Goal: Task Accomplishment & Management: Use online tool/utility

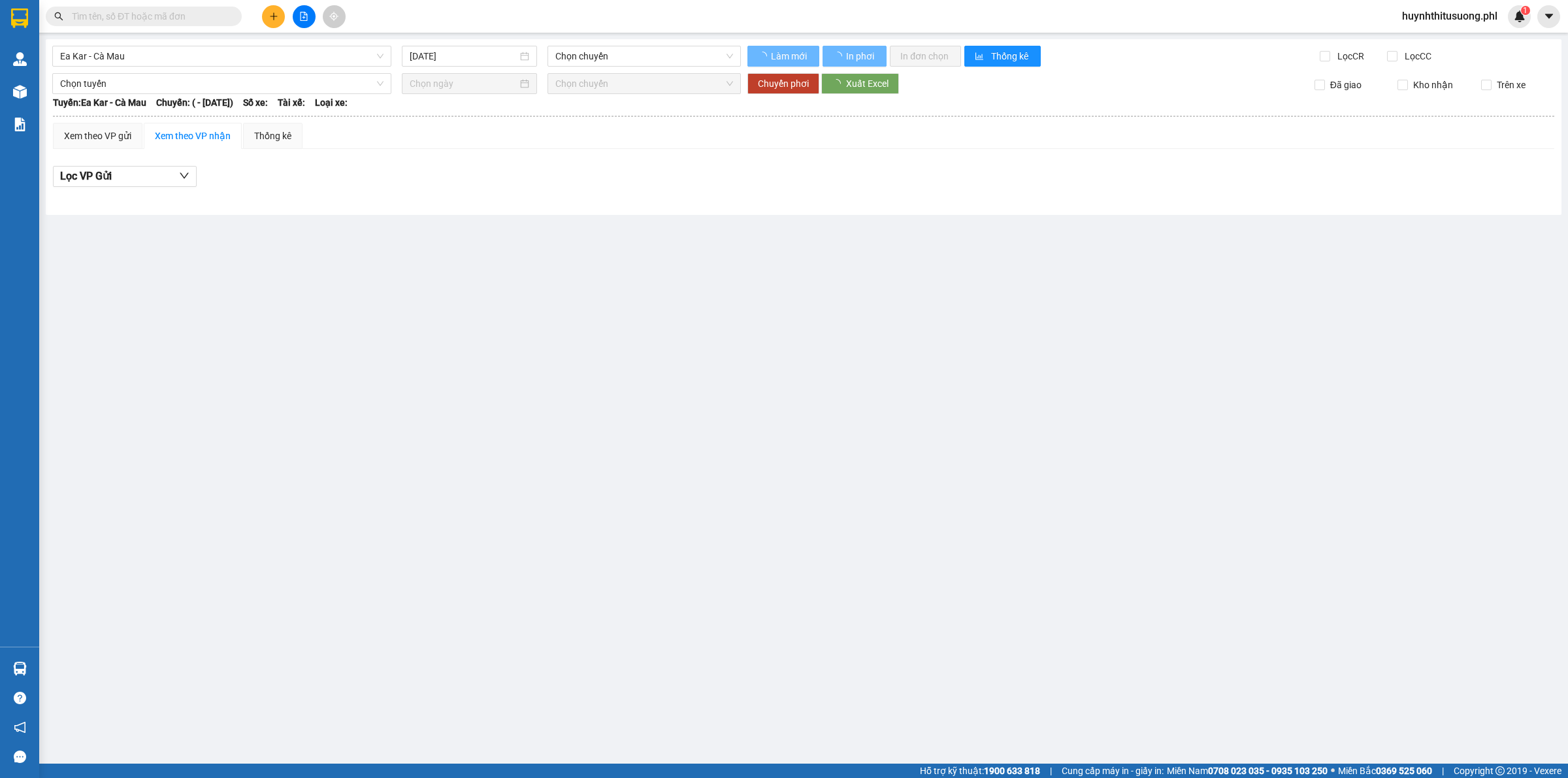
type input "[DATE]"
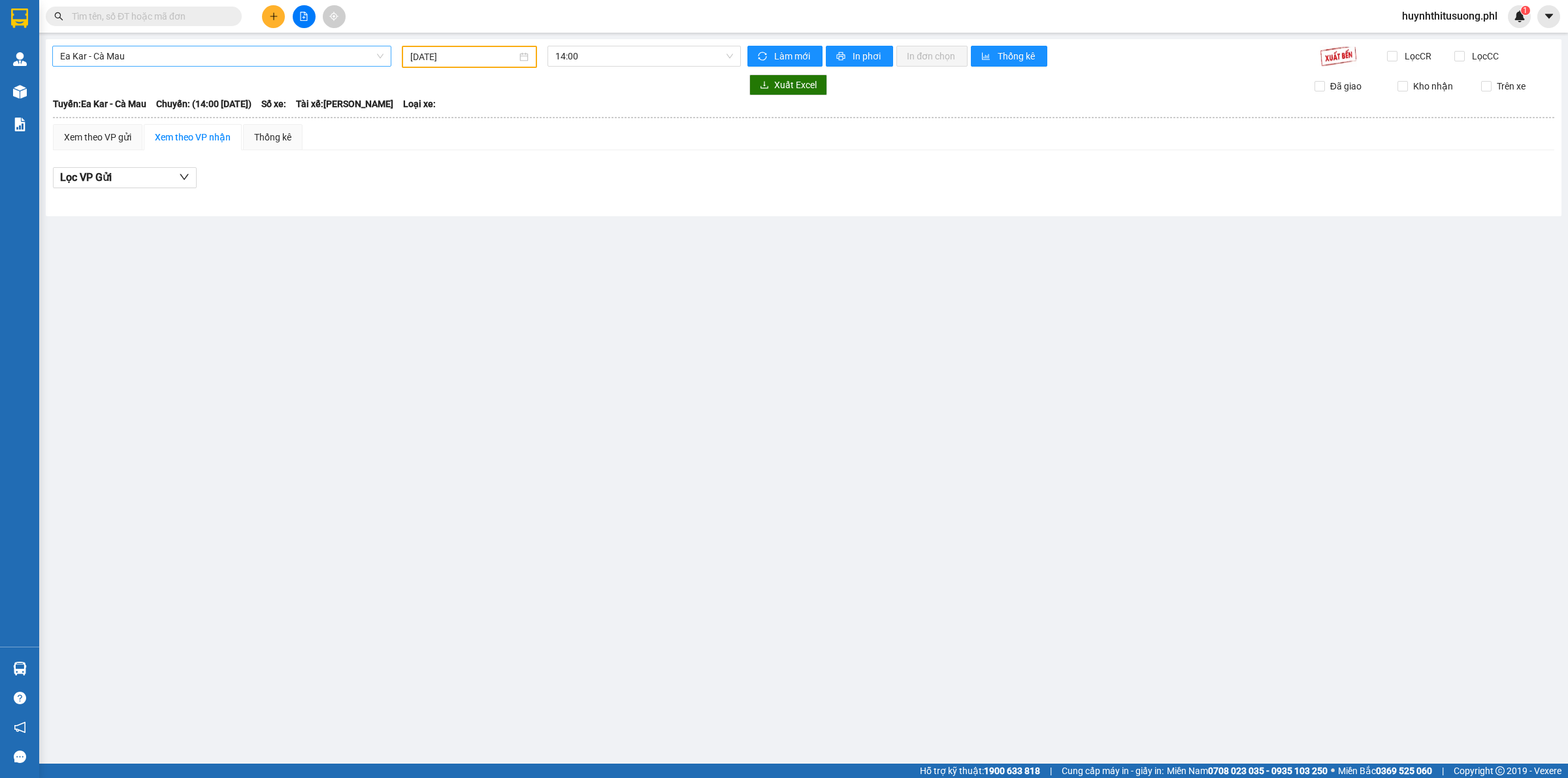
click at [333, 65] on span "Ea Kar - Cà Mau" at bounding box center [222, 56] width 324 height 20
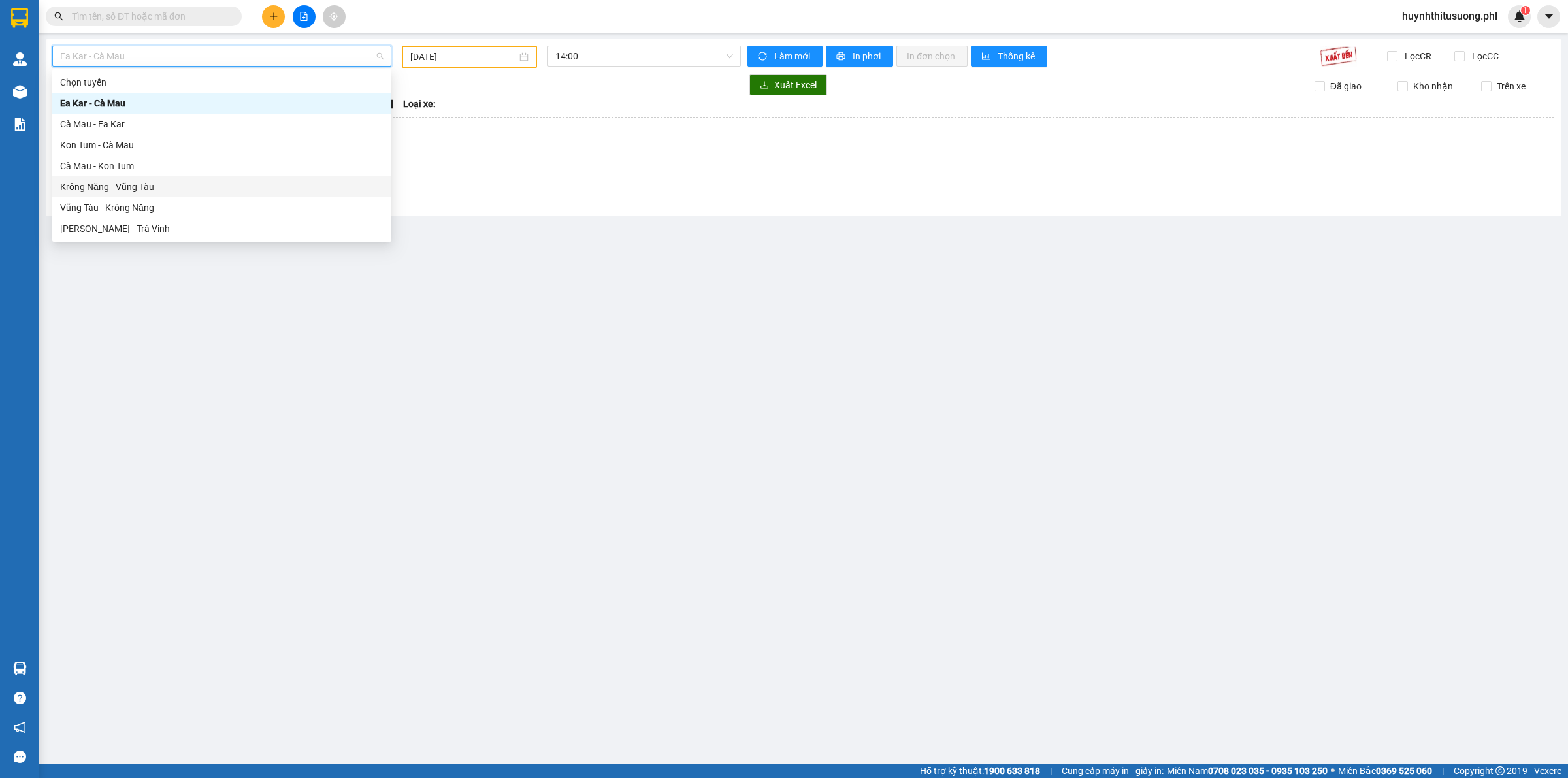
scroll to position [20, 0]
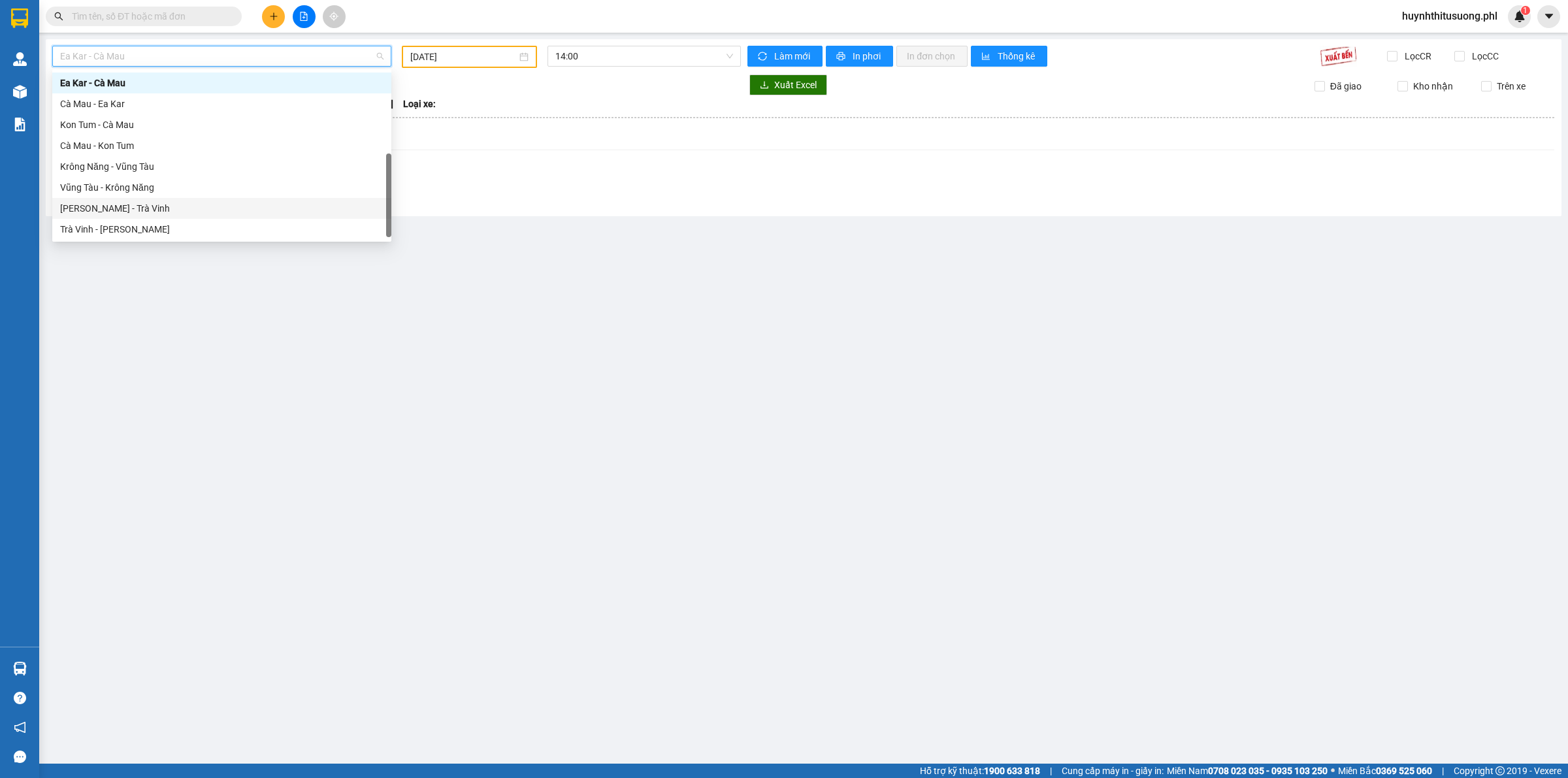
click at [170, 211] on div "[PERSON_NAME] - Trà Vinh" at bounding box center [222, 208] width 324 height 14
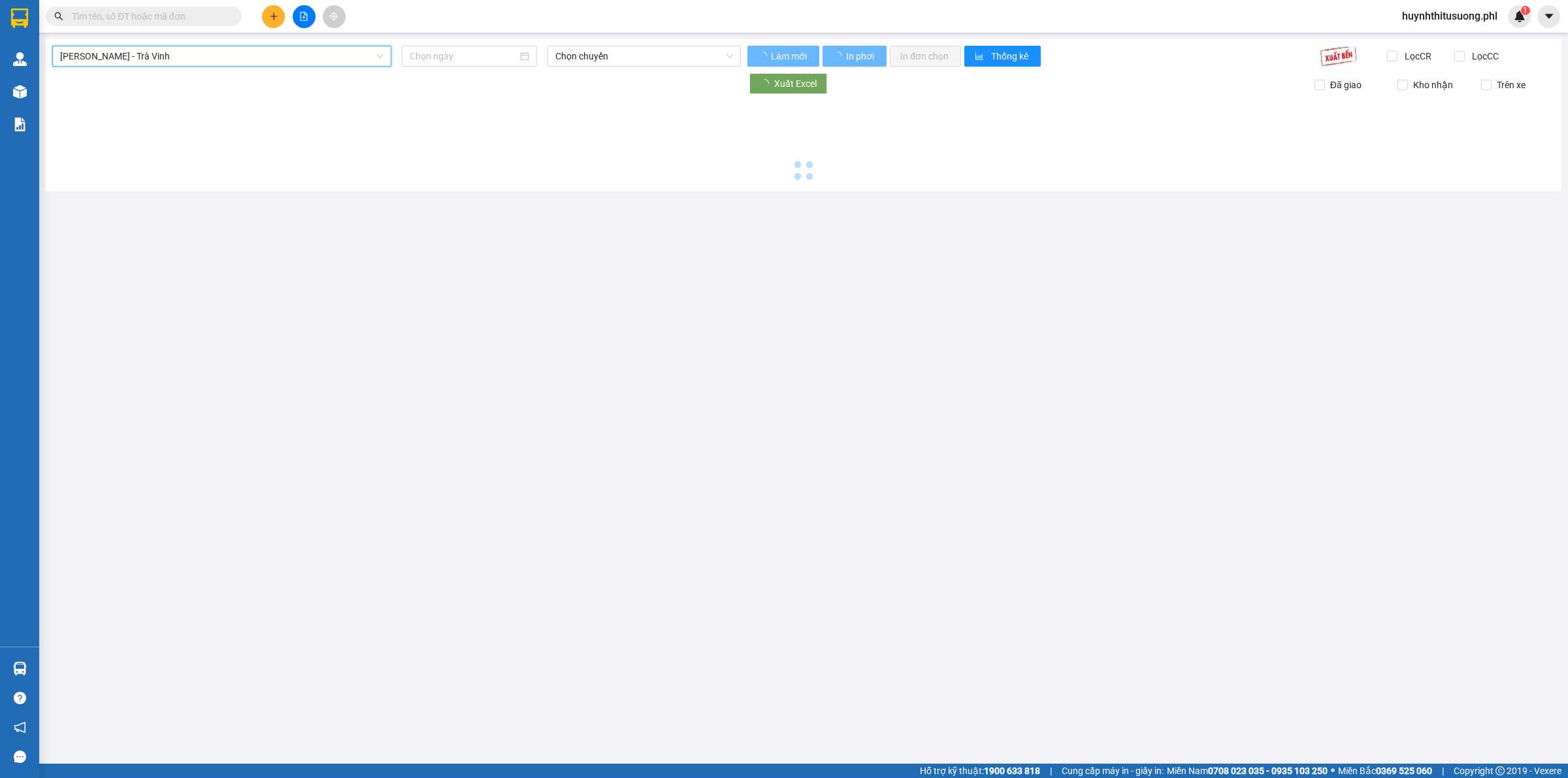
type input "[DATE]"
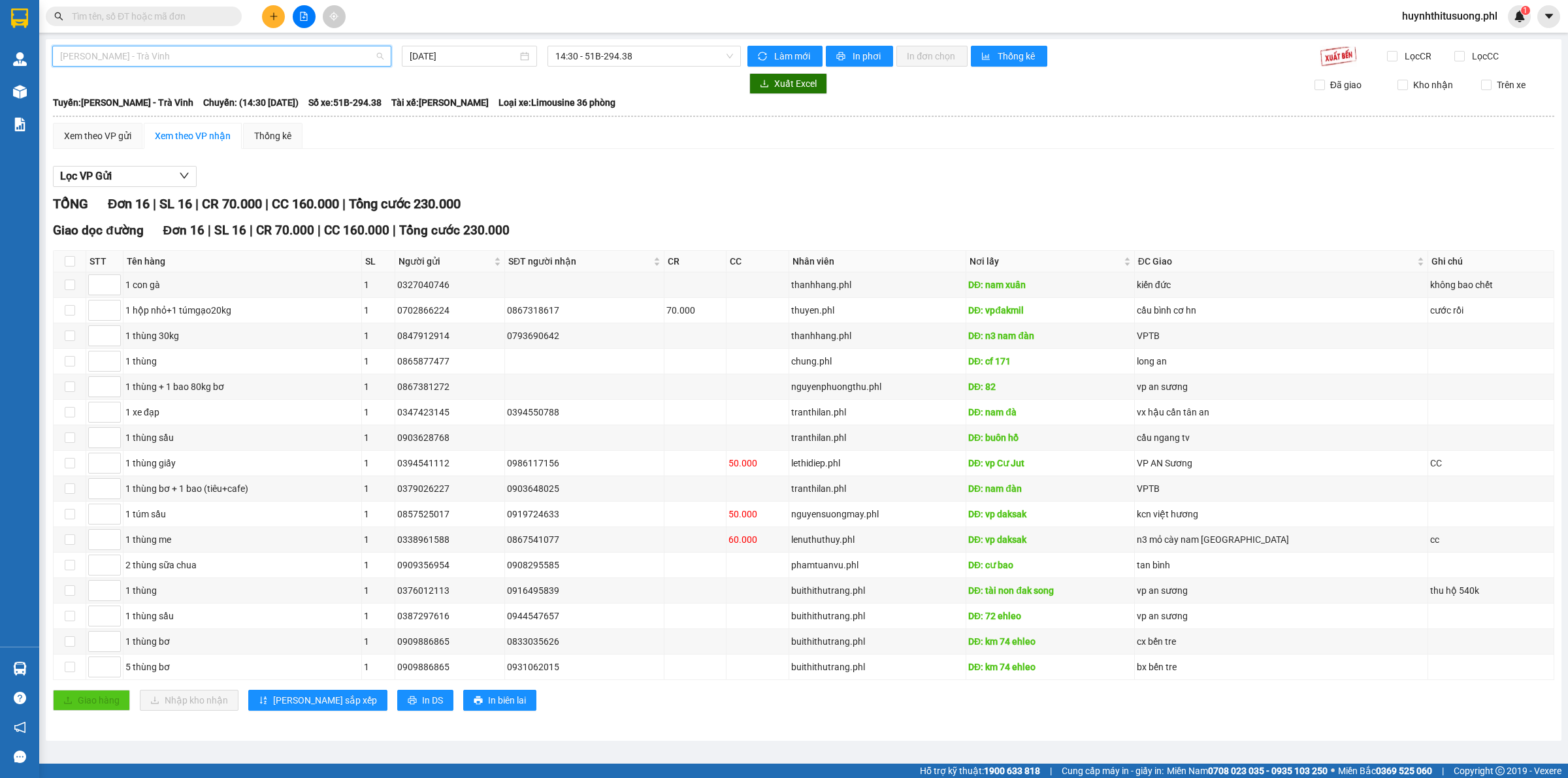
click at [191, 56] on span "[PERSON_NAME] - Trà Vinh" at bounding box center [222, 56] width 324 height 20
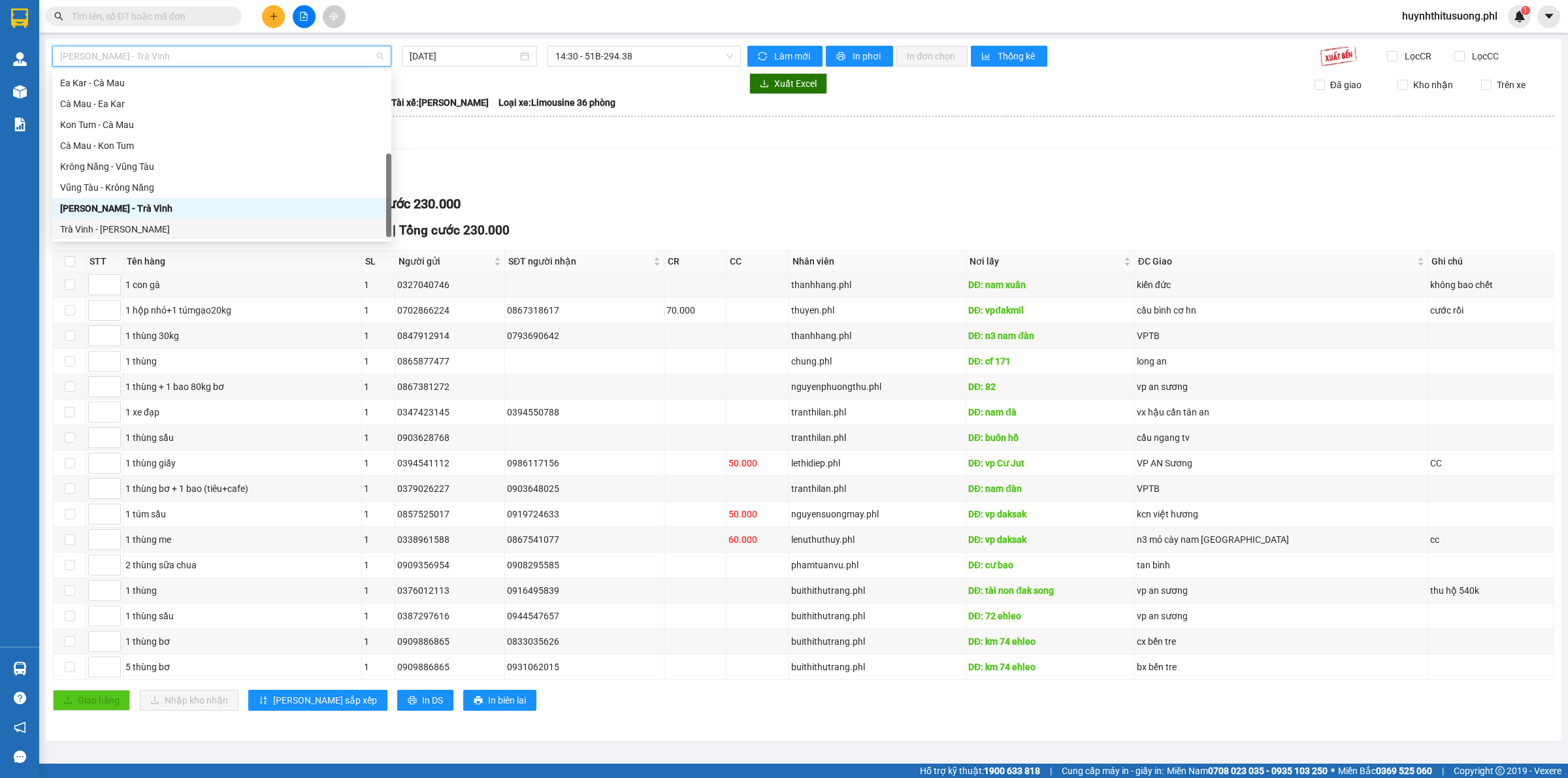
click at [156, 234] on div "Trà Vinh - [PERSON_NAME]" at bounding box center [222, 230] width 324 height 14
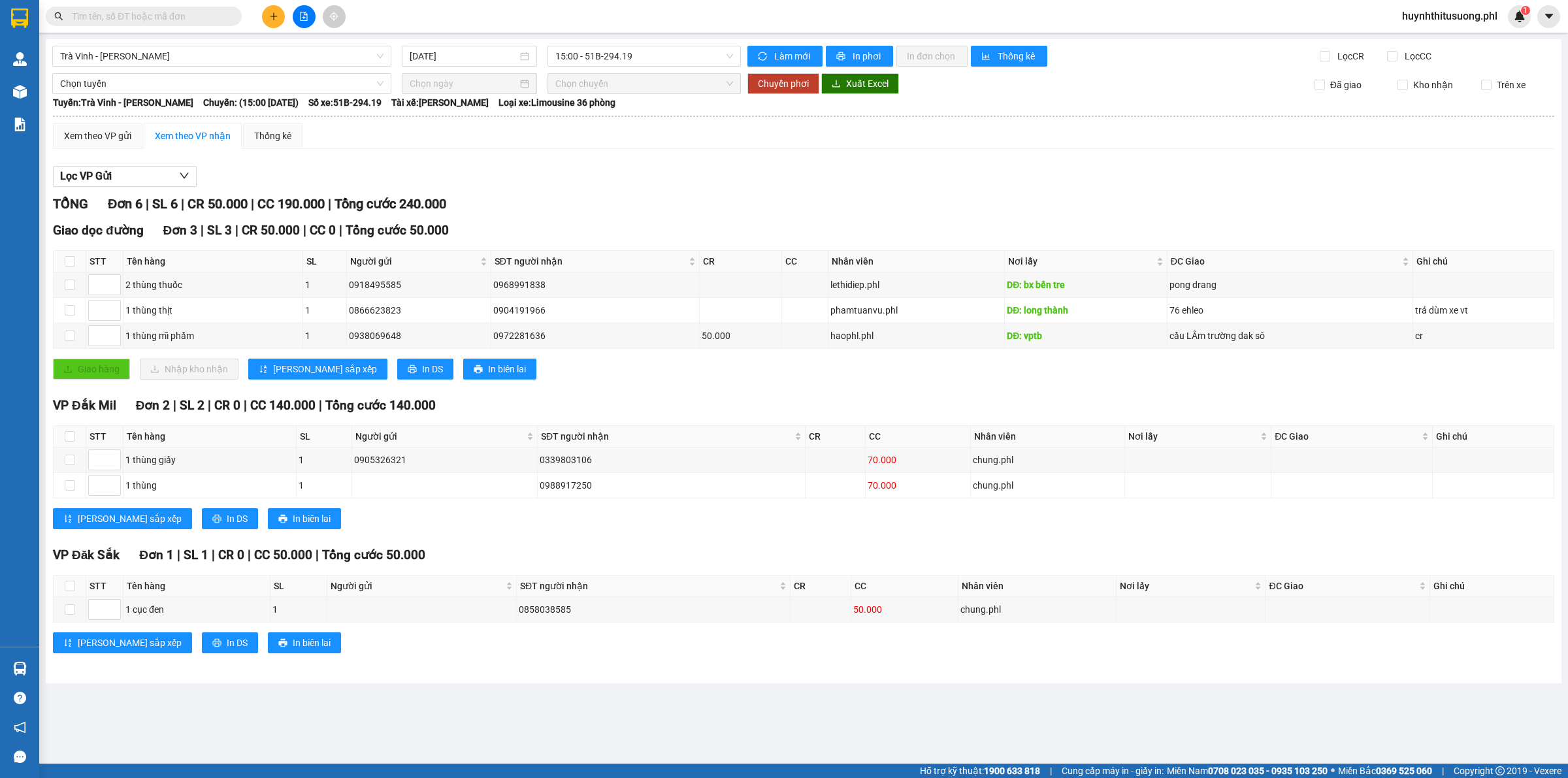
click at [471, 69] on div "Trà Vinh - Gia Lai 12/08/2025 15:00 - 51B-294.19 Làm mới In phơi In đơn chọn Th…" at bounding box center [803, 361] width 1516 height 644
click at [474, 53] on input "[DATE]" at bounding box center [463, 56] width 108 height 14
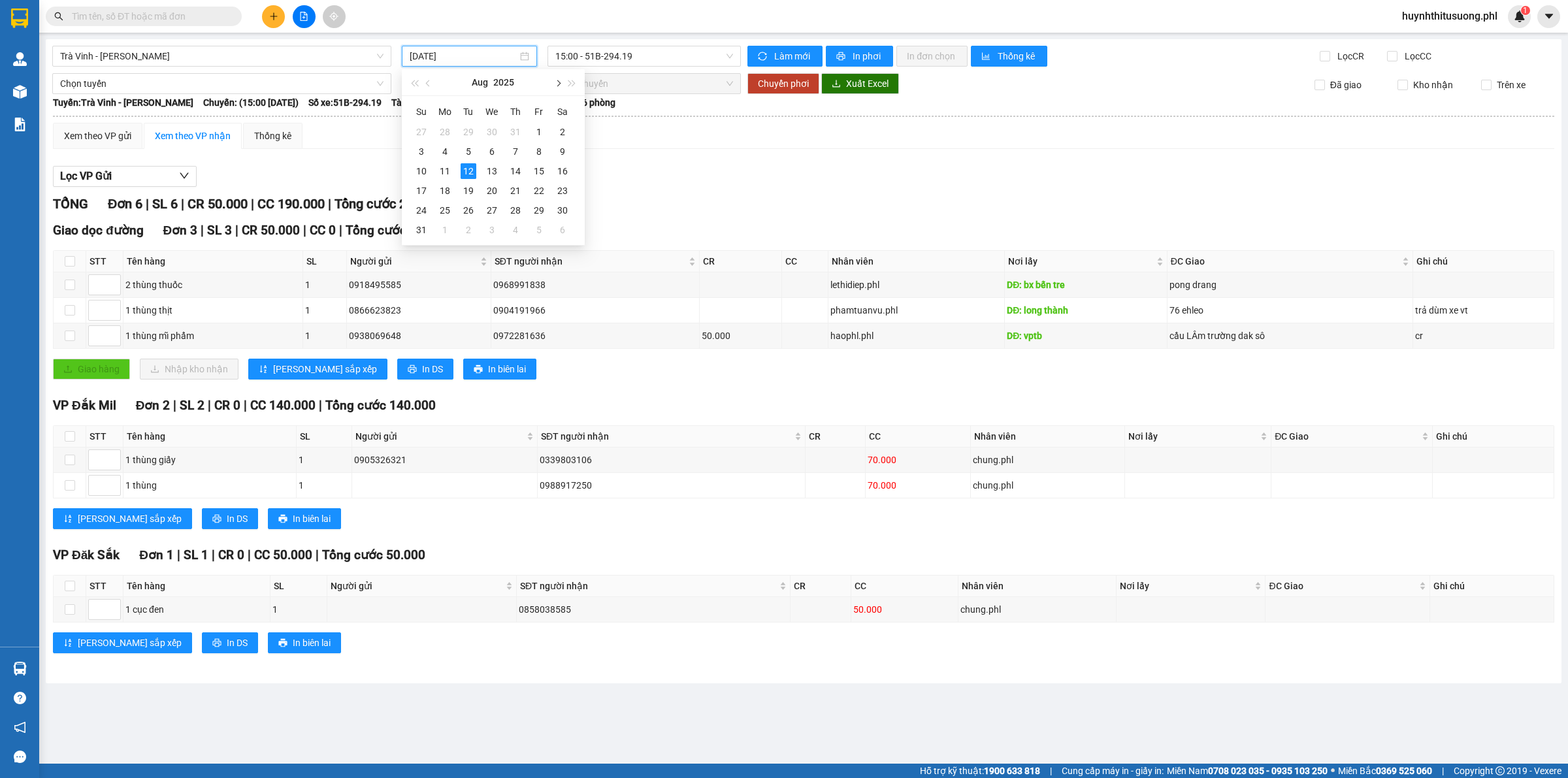
click at [559, 77] on button "button" at bounding box center [557, 82] width 14 height 26
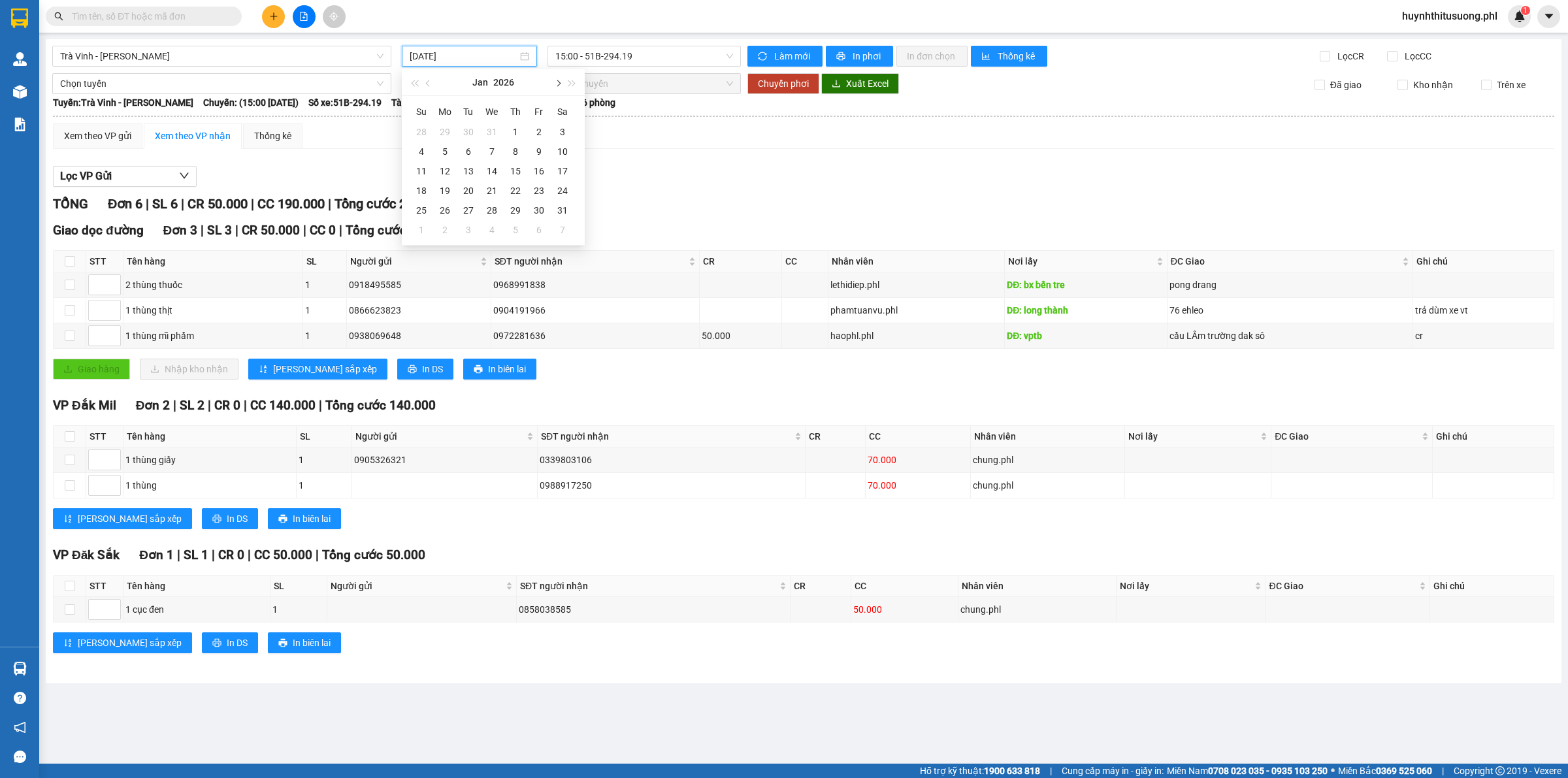
click at [559, 77] on button "button" at bounding box center [557, 82] width 14 height 26
click at [428, 81] on span "button" at bounding box center [429, 84] width 6 height 6
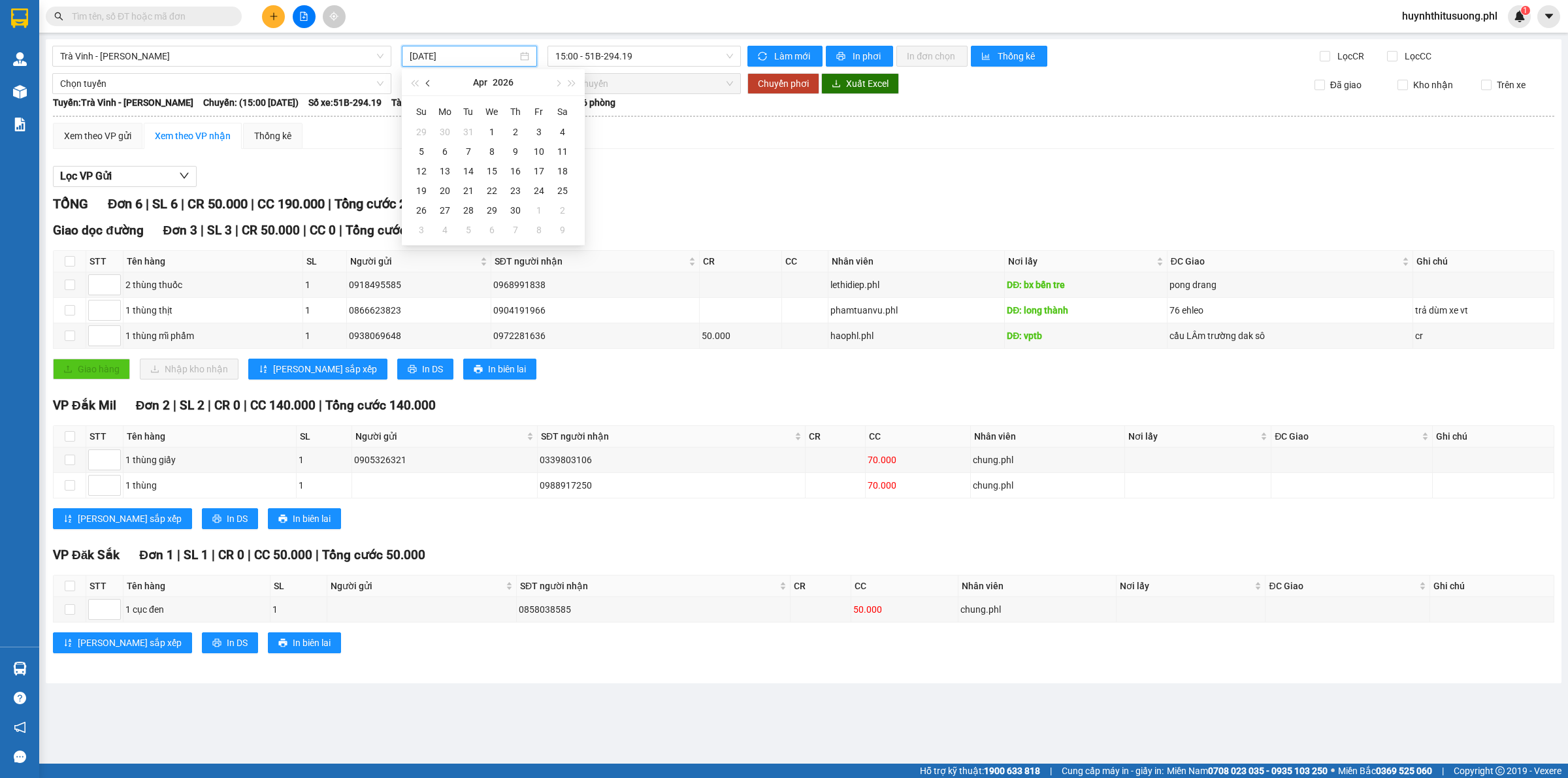
click at [428, 81] on span "button" at bounding box center [429, 84] width 6 height 6
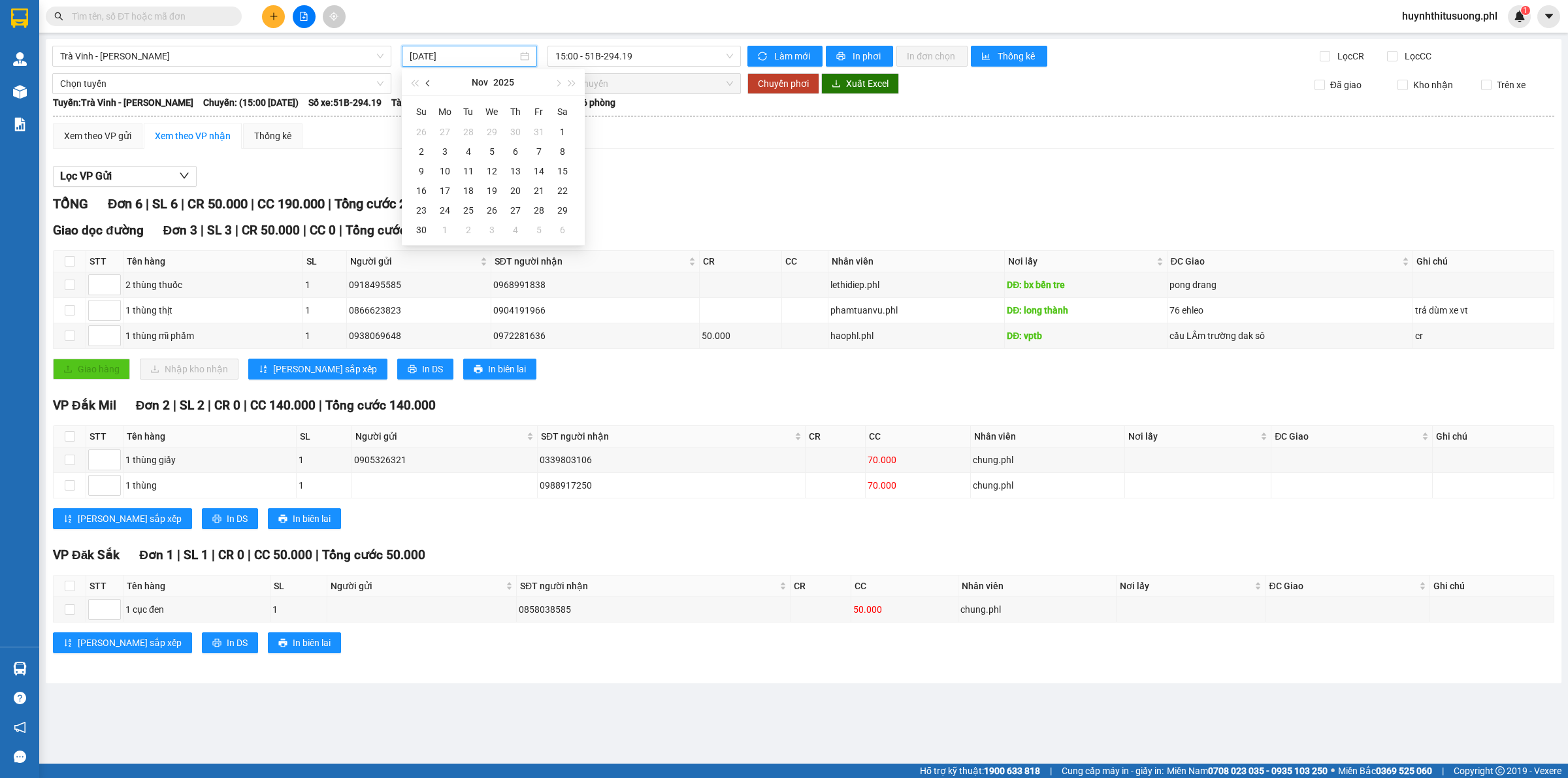
click at [428, 81] on span "button" at bounding box center [429, 84] width 6 height 6
click at [559, 85] on button "button" at bounding box center [557, 82] width 14 height 26
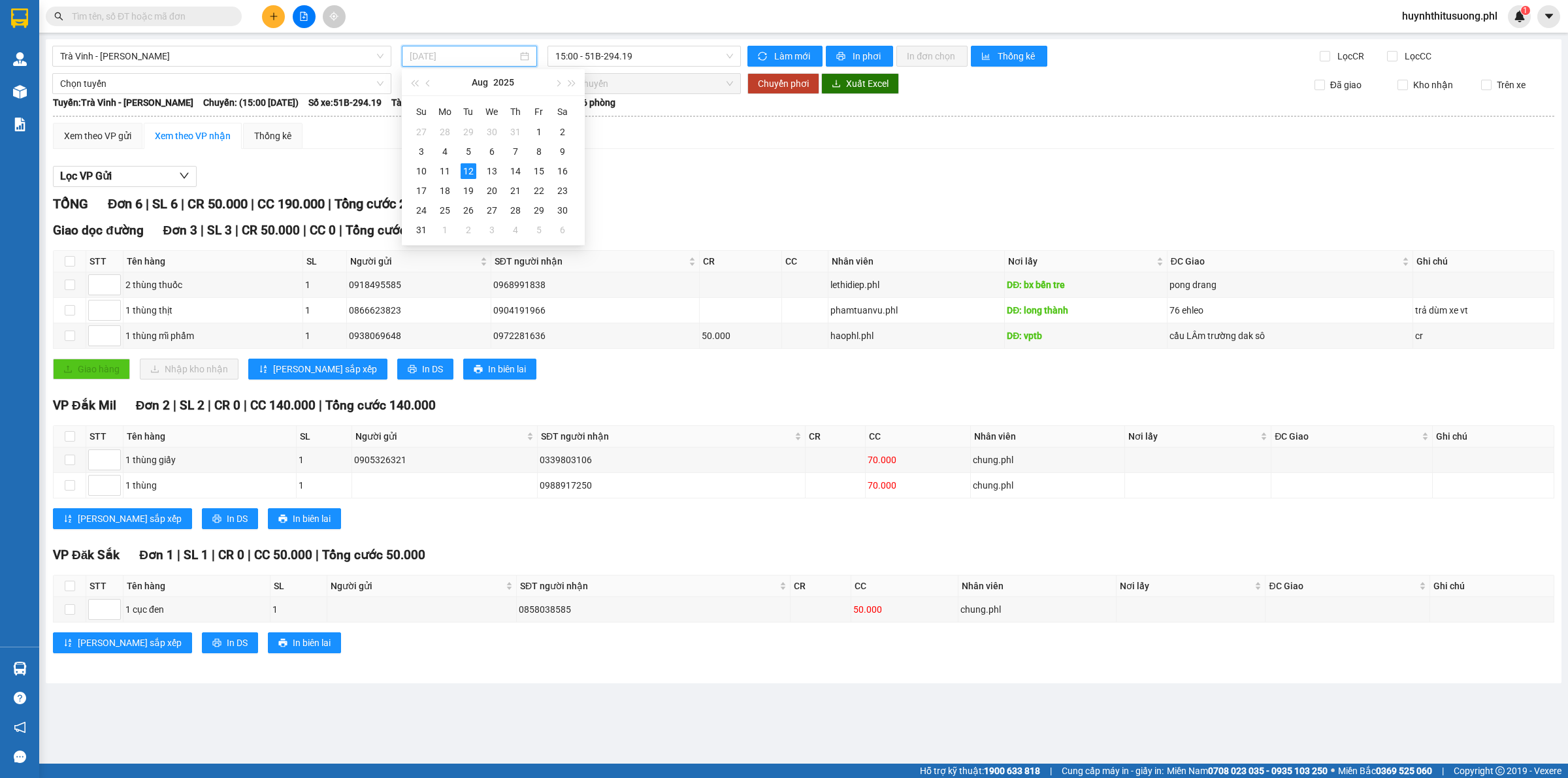
type input "[DATE]"
click at [471, 171] on div "12" at bounding box center [469, 171] width 16 height 16
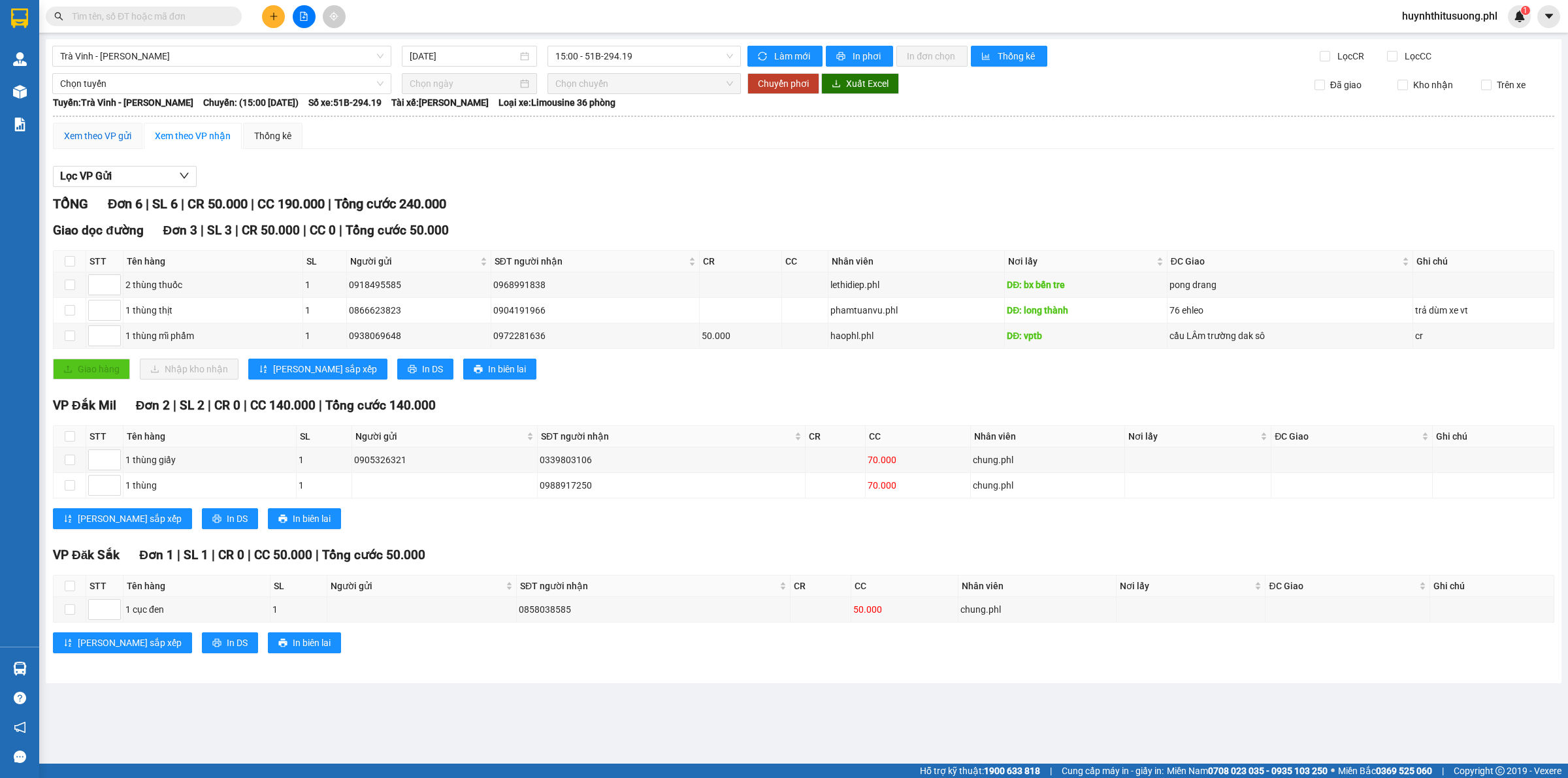
click at [108, 136] on div "Xem theo VP gửi" at bounding box center [97, 136] width 67 height 14
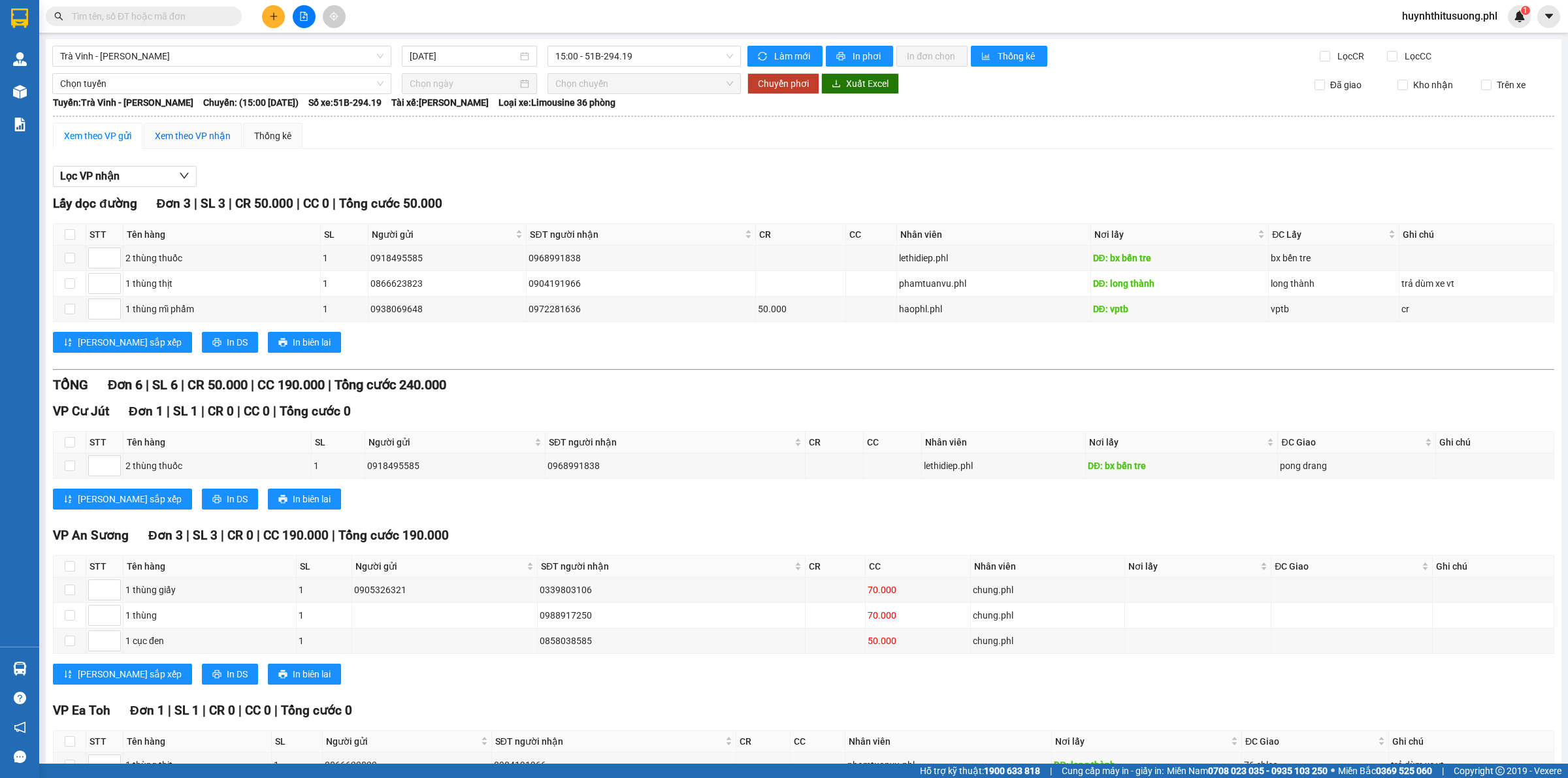
click at [200, 137] on div "Xem theo VP nhận" at bounding box center [192, 136] width 76 height 14
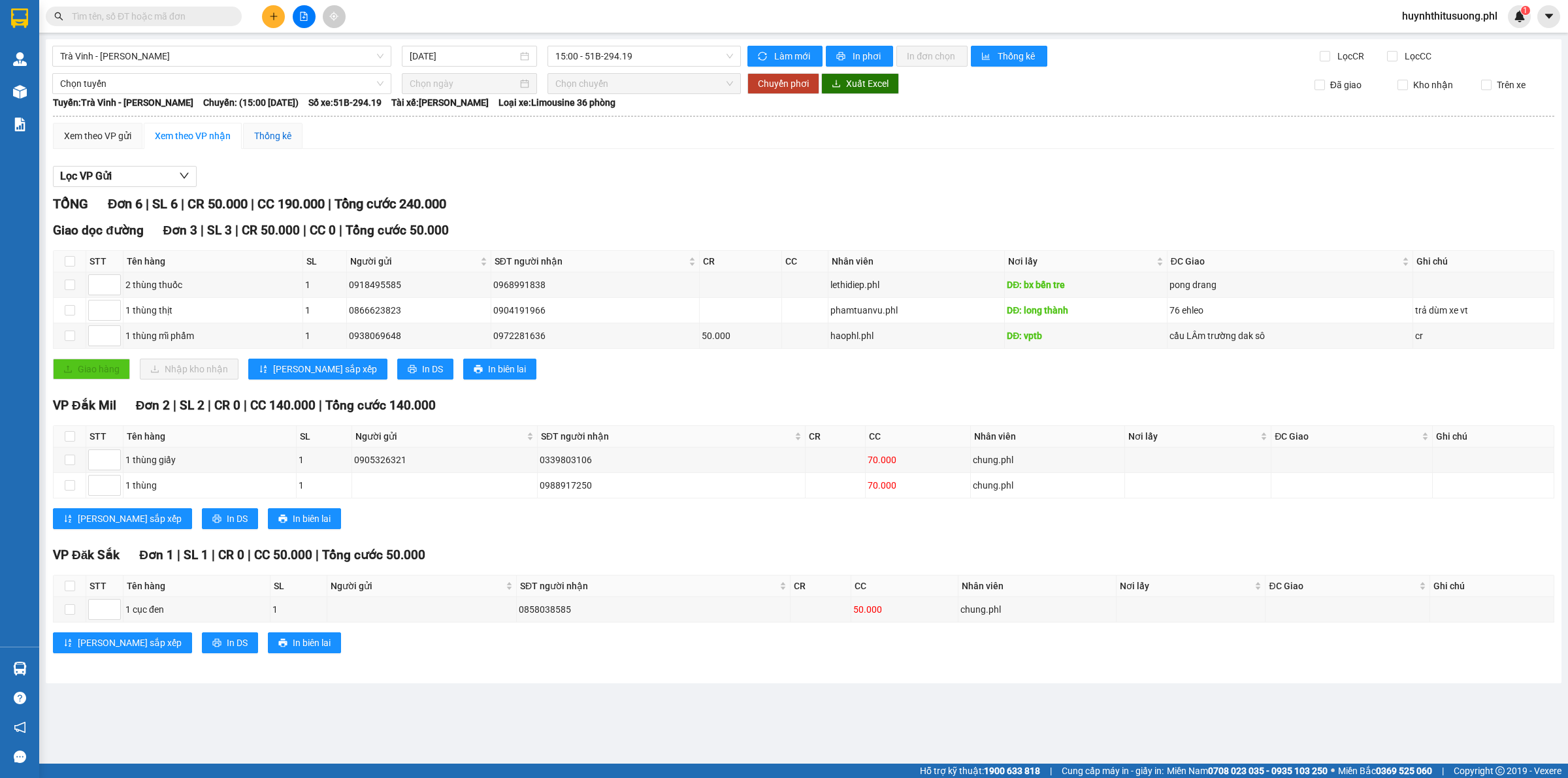
click at [284, 135] on div "Thống kê" at bounding box center [273, 136] width 37 height 14
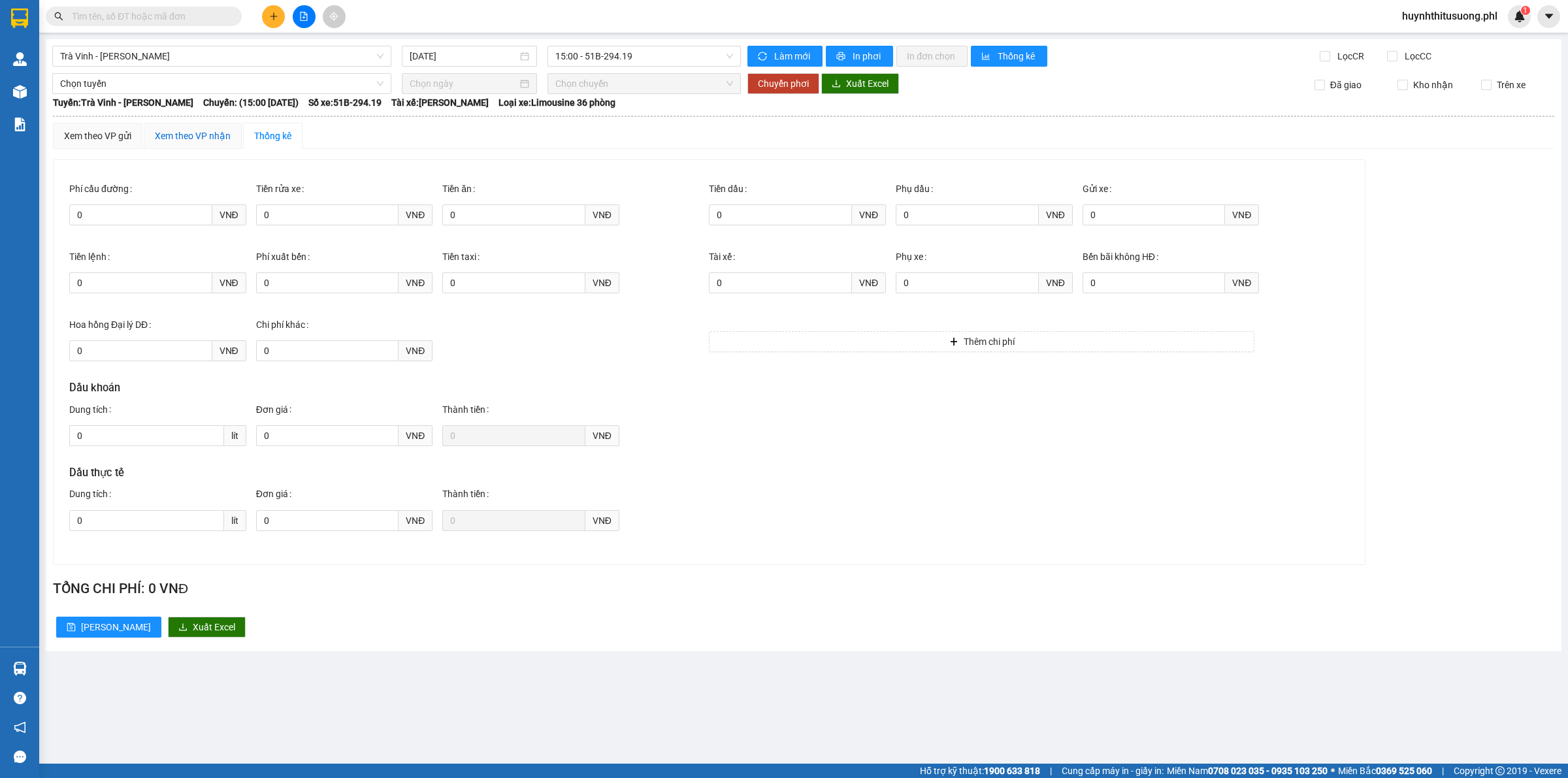
click at [190, 137] on div "Xem theo VP nhận" at bounding box center [192, 136] width 76 height 14
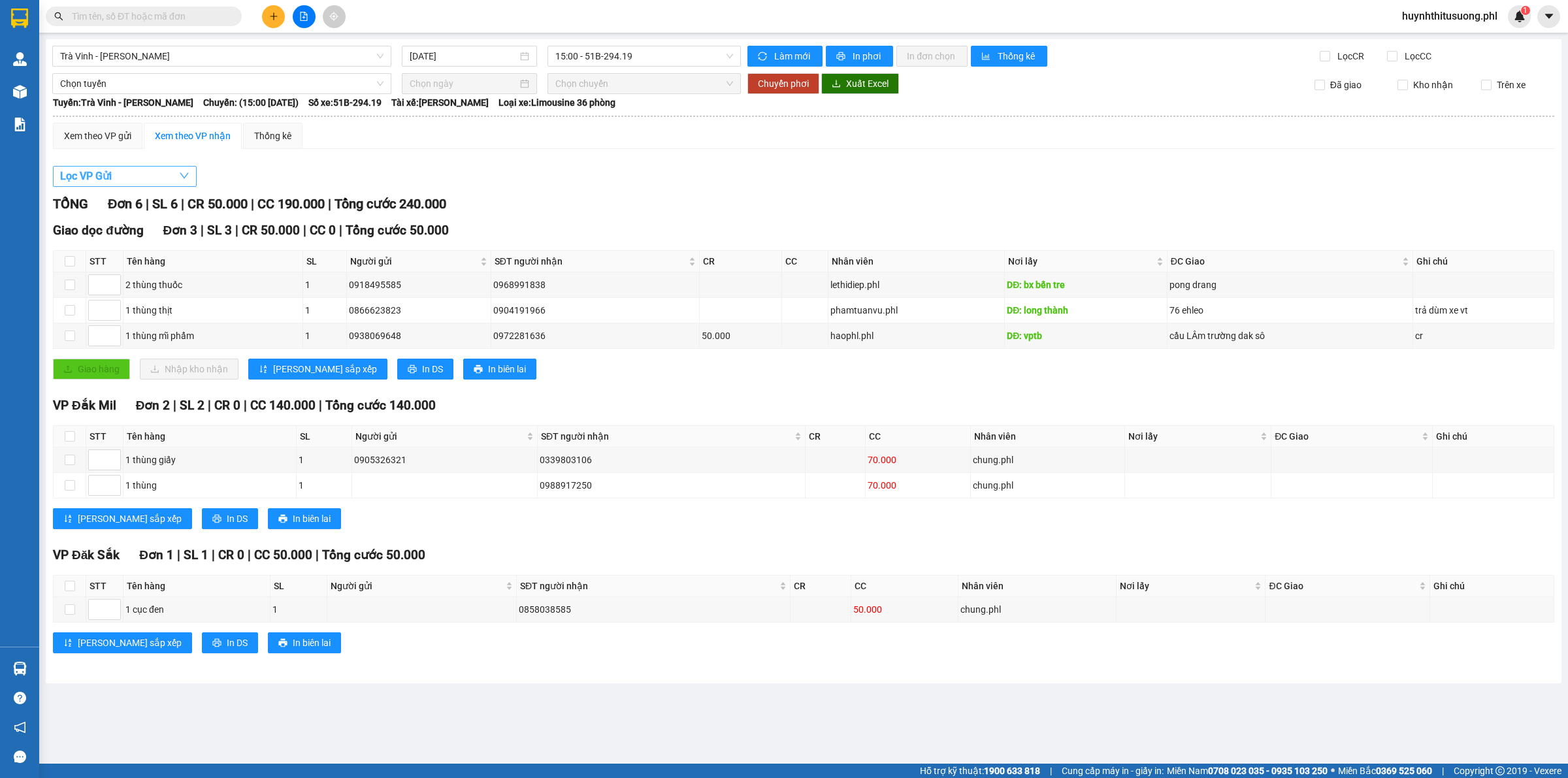
click at [171, 179] on button "Lọc VP Gửi" at bounding box center [124, 176] width 144 height 21
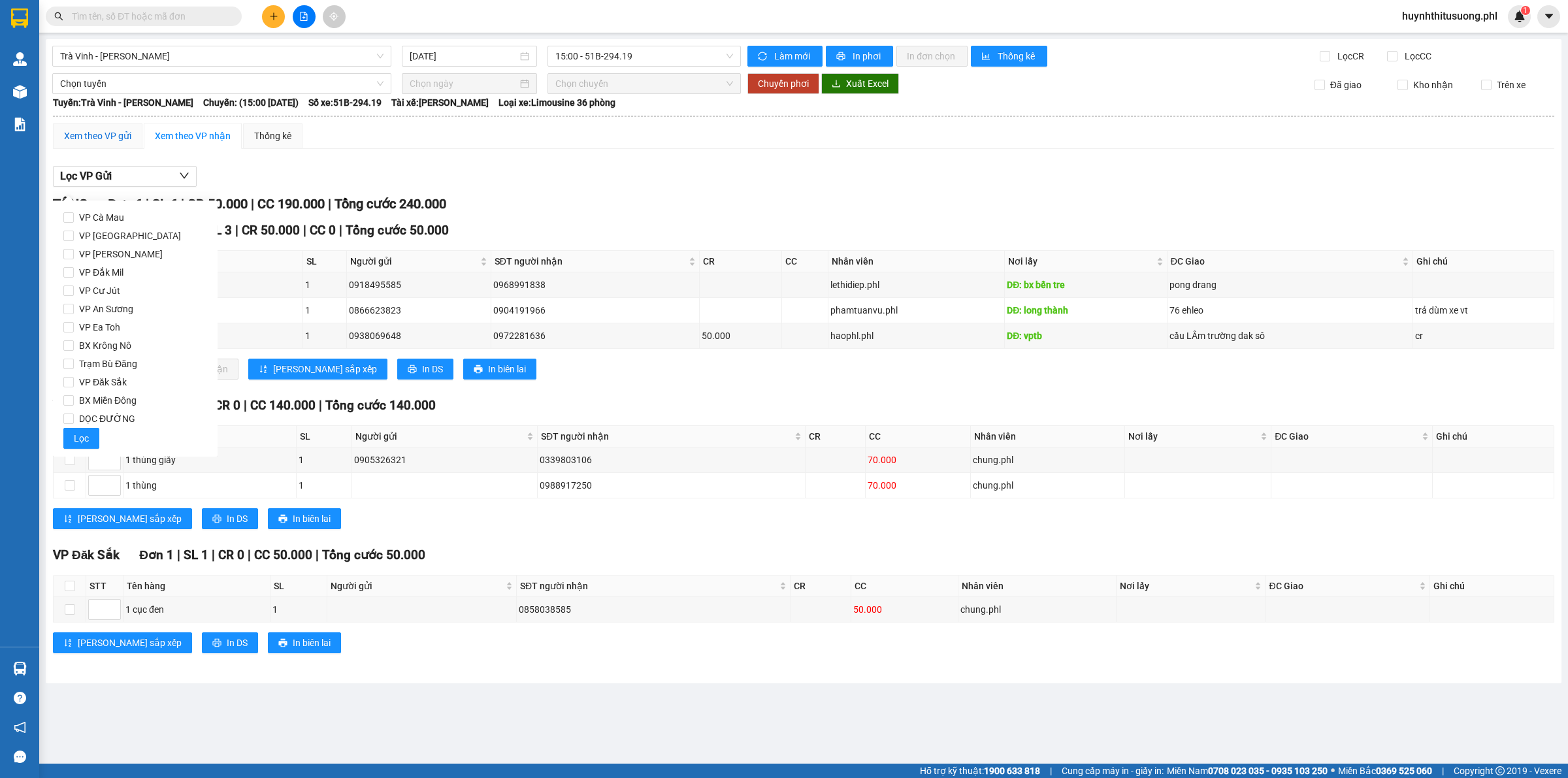
click at [111, 137] on div "Xem theo VP gửi" at bounding box center [97, 136] width 67 height 14
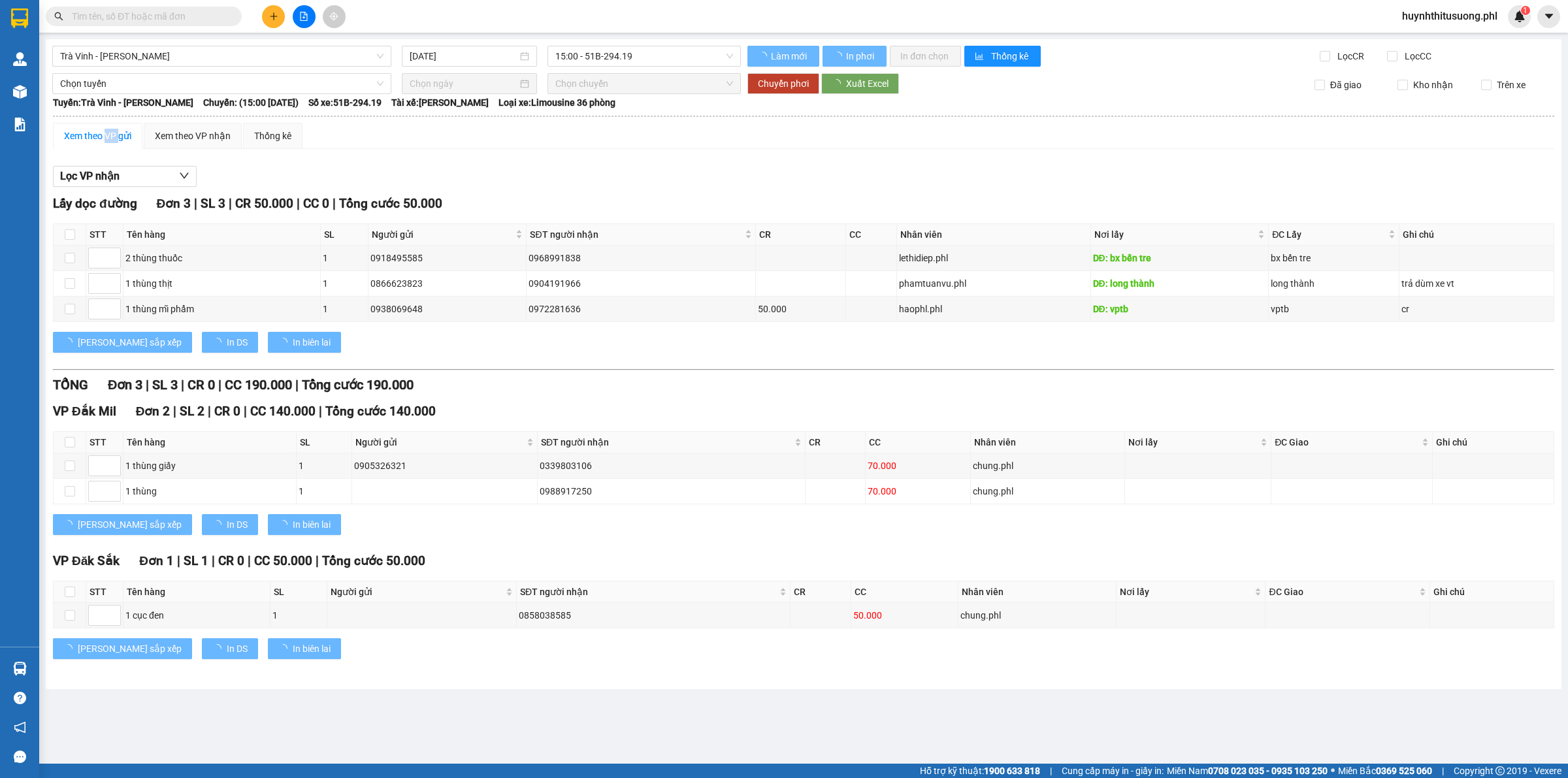
click at [111, 137] on div "Xem theo VP gửi" at bounding box center [97, 136] width 67 height 14
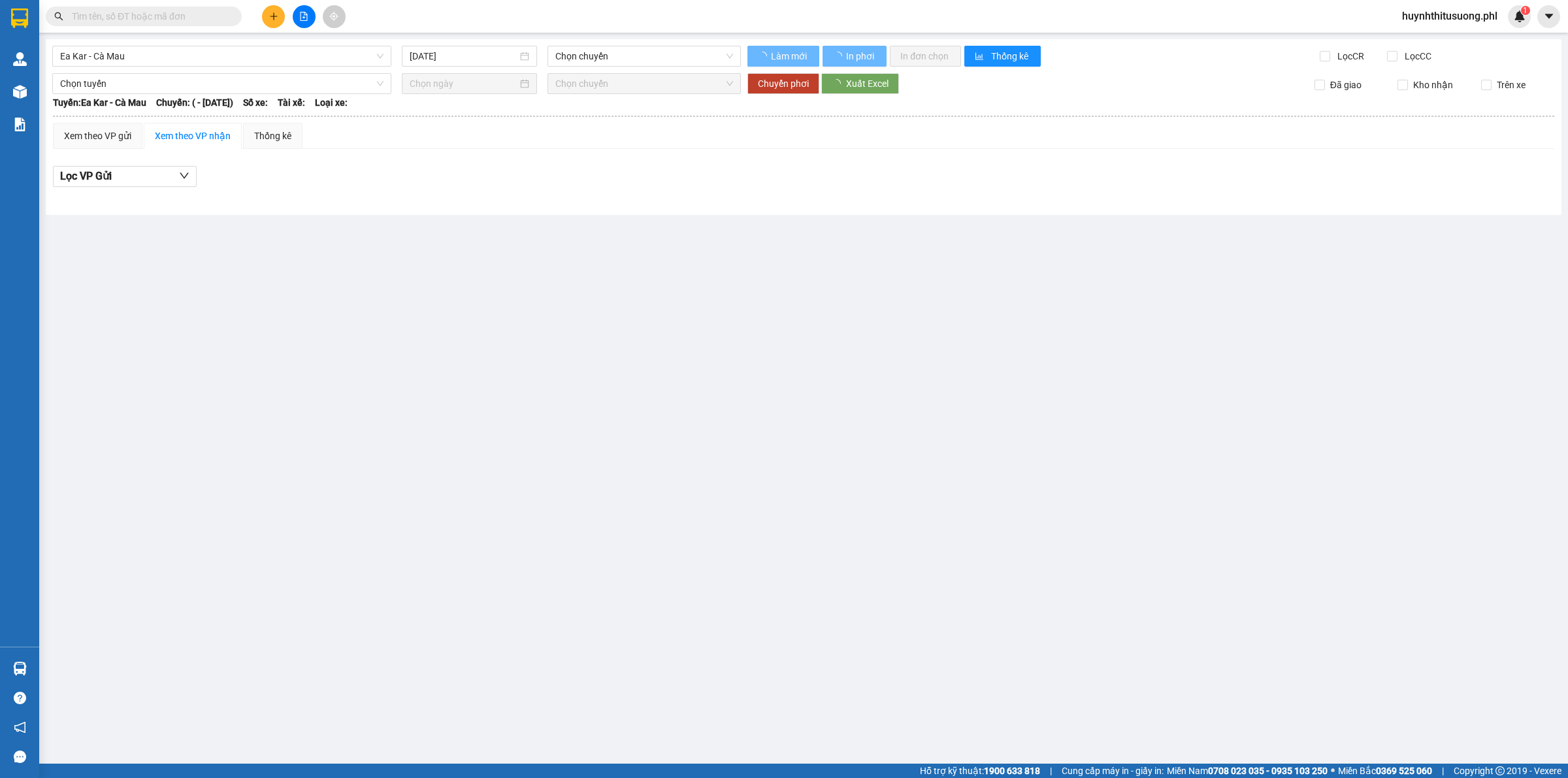
type input "[DATE]"
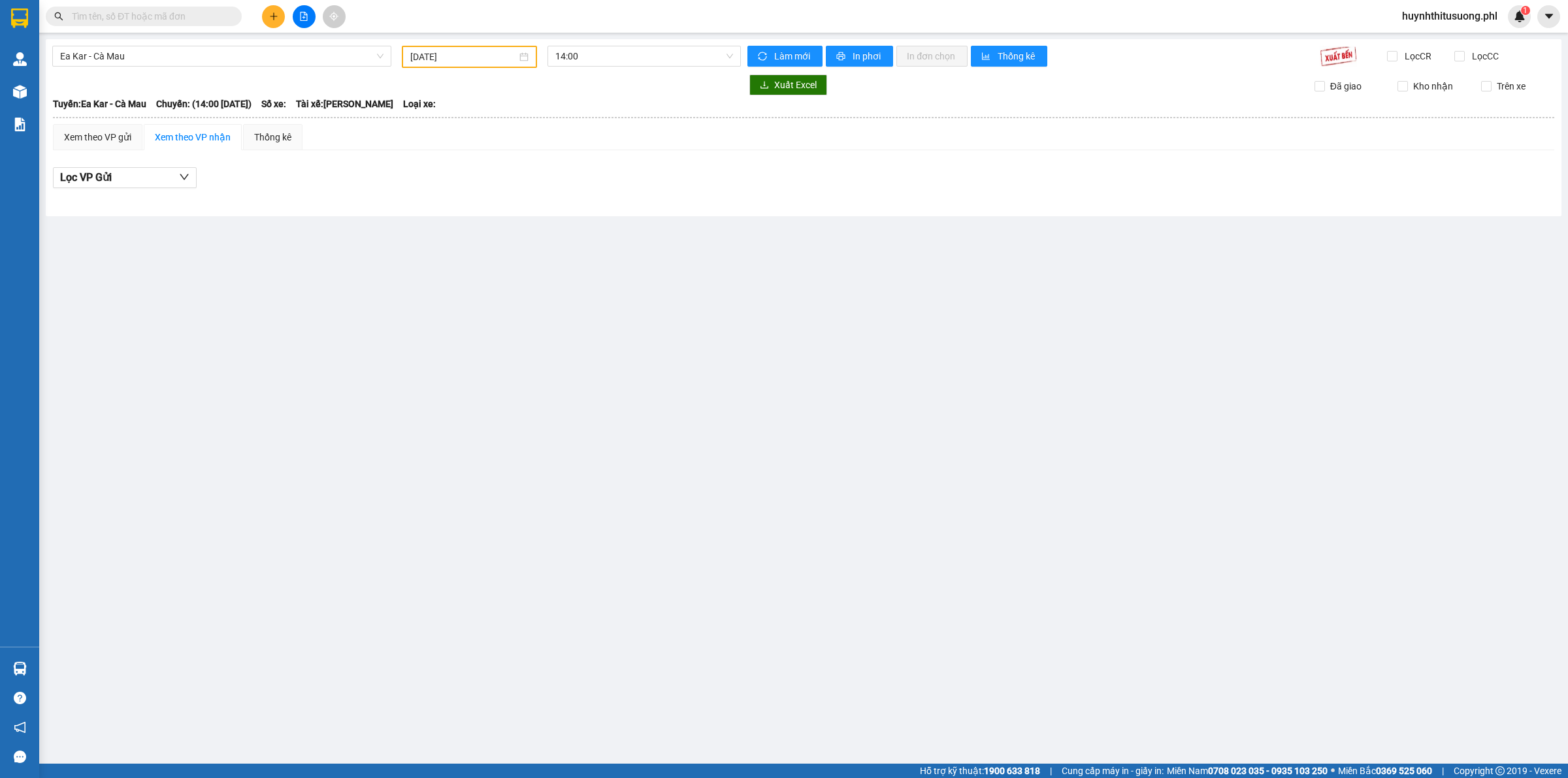
click at [331, 67] on div "Ea Kar - Cà Mau [DATE] 14:00 Làm mới In phơi In đơn chọn Thống kê Lọc CR Lọc CC…" at bounding box center [803, 128] width 1516 height 177
click at [327, 63] on span "Ea Kar - Cà Mau" at bounding box center [222, 56] width 324 height 20
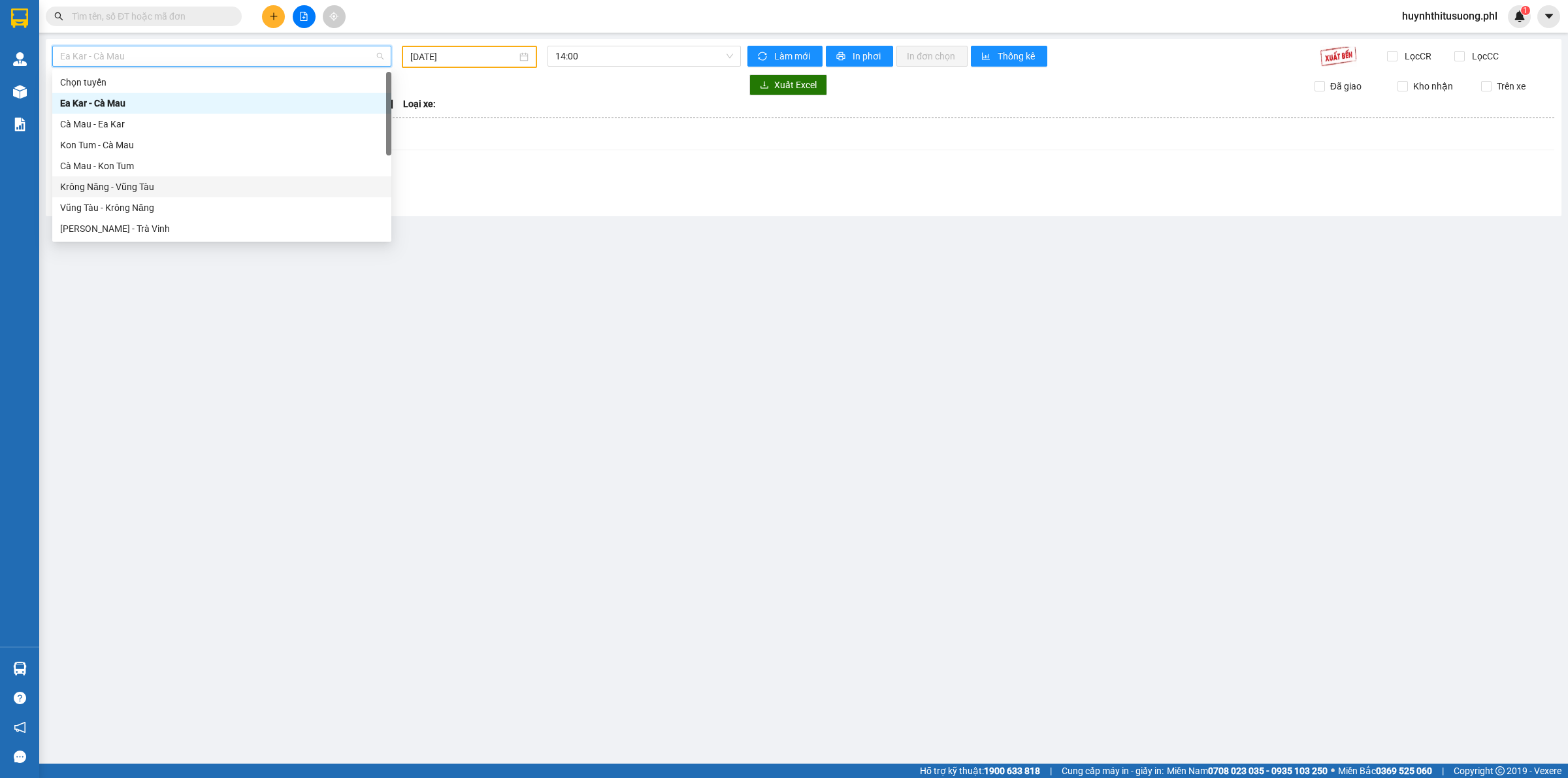
scroll to position [20, 0]
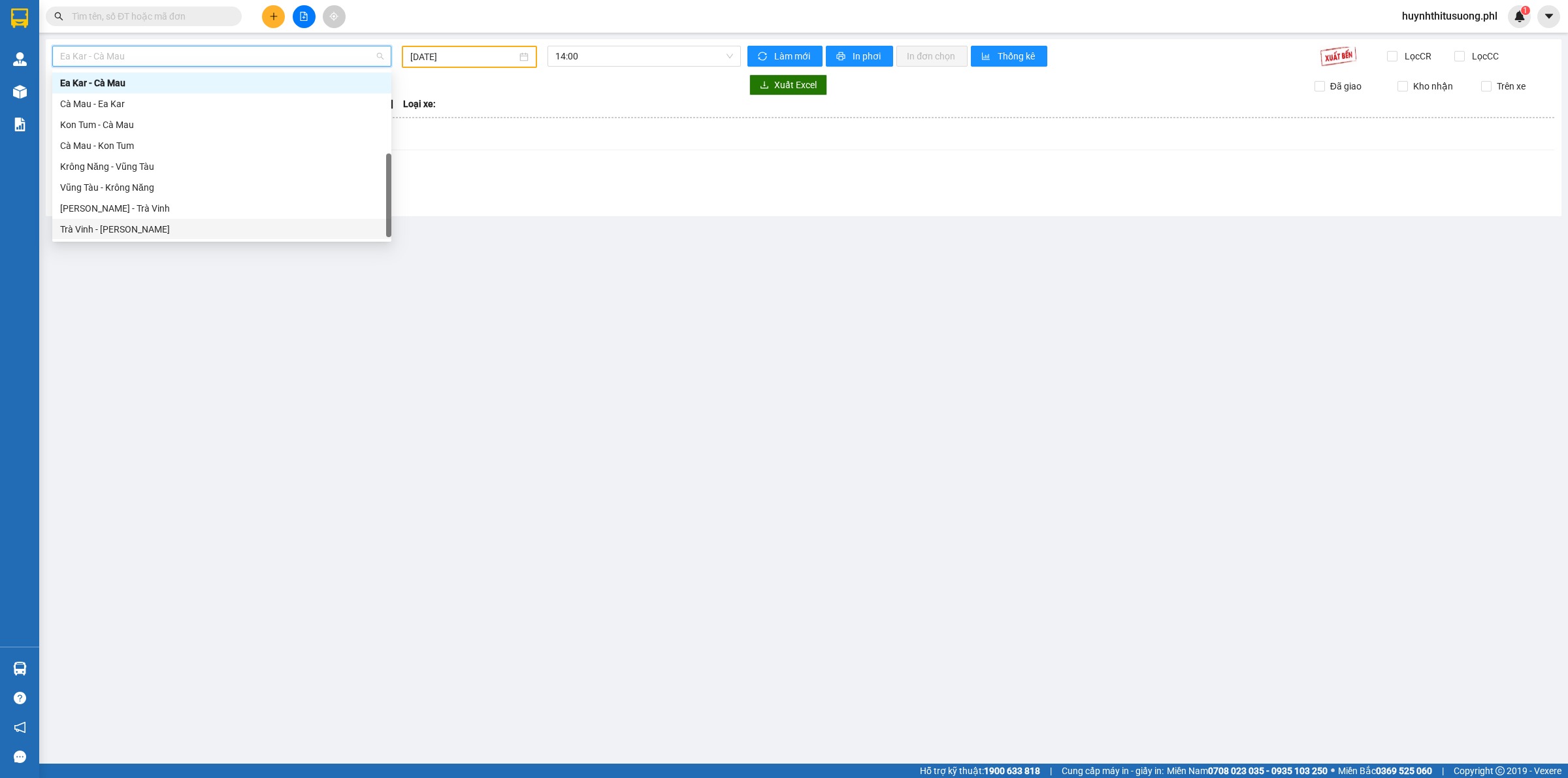
click at [116, 232] on div "Trà Vinh - [PERSON_NAME]" at bounding box center [222, 230] width 324 height 14
type input "[DATE]"
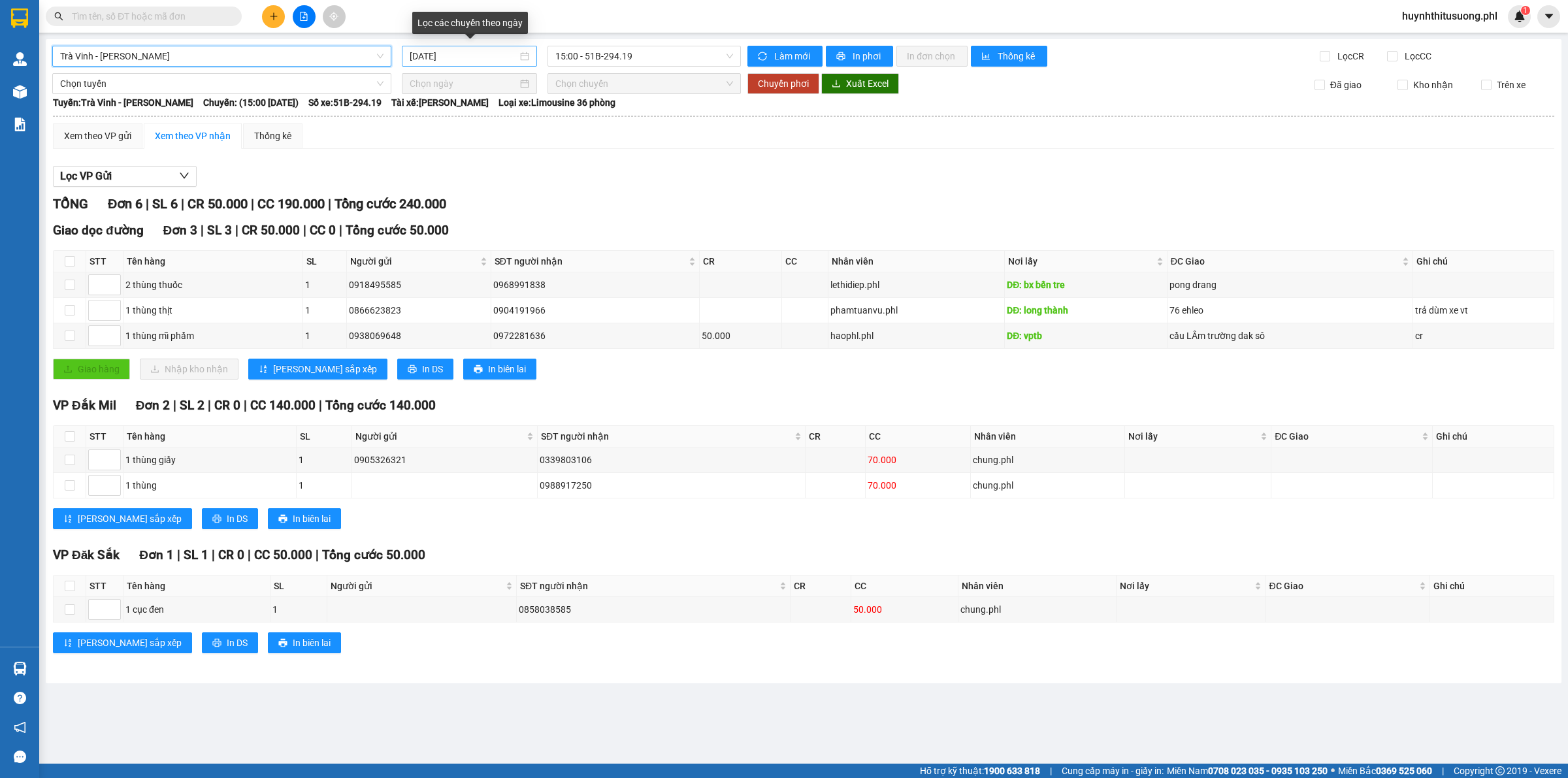
click at [482, 59] on input "[DATE]" at bounding box center [463, 56] width 108 height 14
click at [374, 143] on div "Xem theo VP gửi Xem theo VP nhận Thống kê" at bounding box center [803, 136] width 1502 height 26
click at [111, 144] on div "Xem theo VP gửi" at bounding box center [97, 136] width 89 height 26
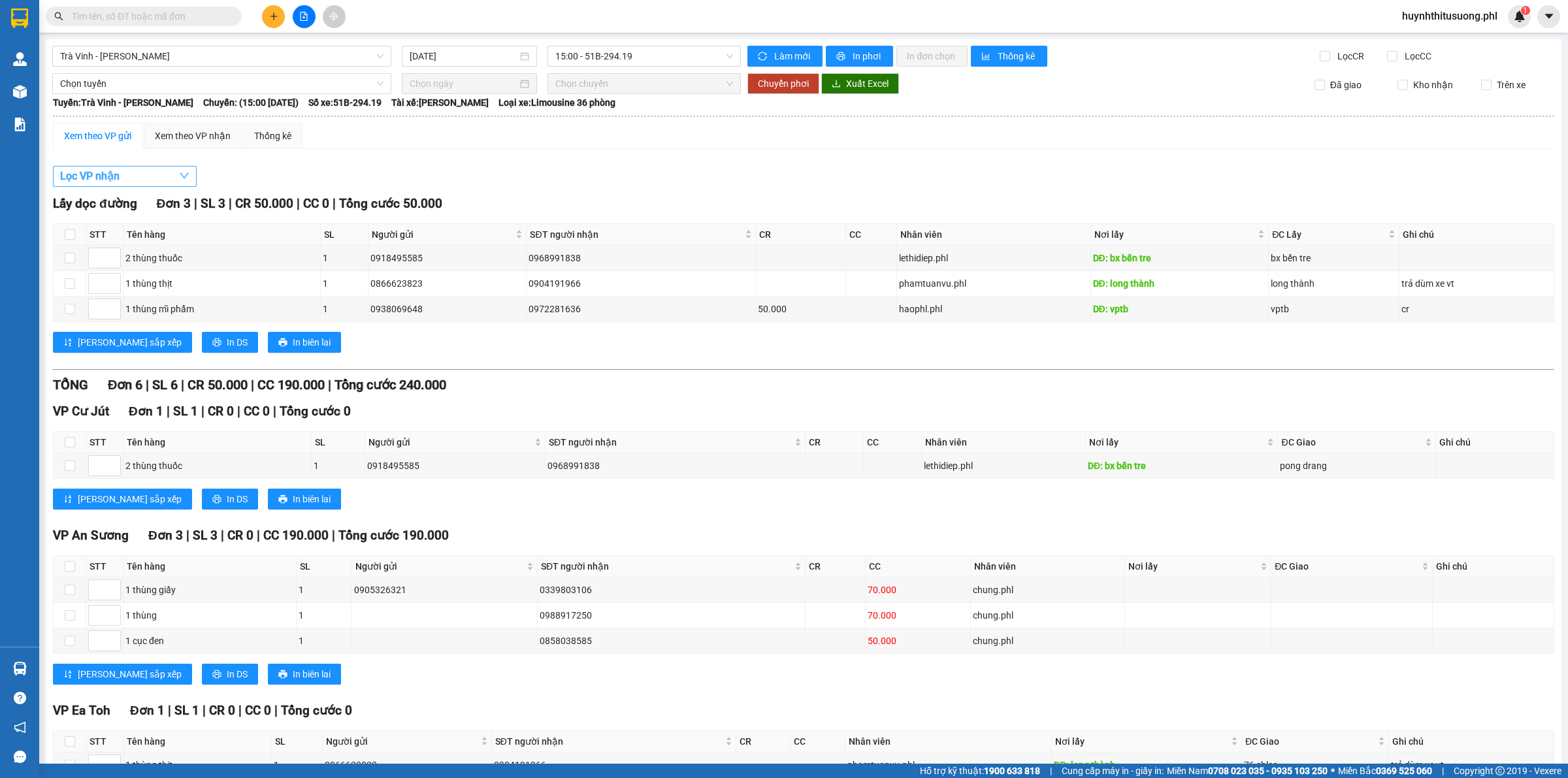
click at [171, 168] on button "Lọc VP nhận" at bounding box center [124, 176] width 144 height 21
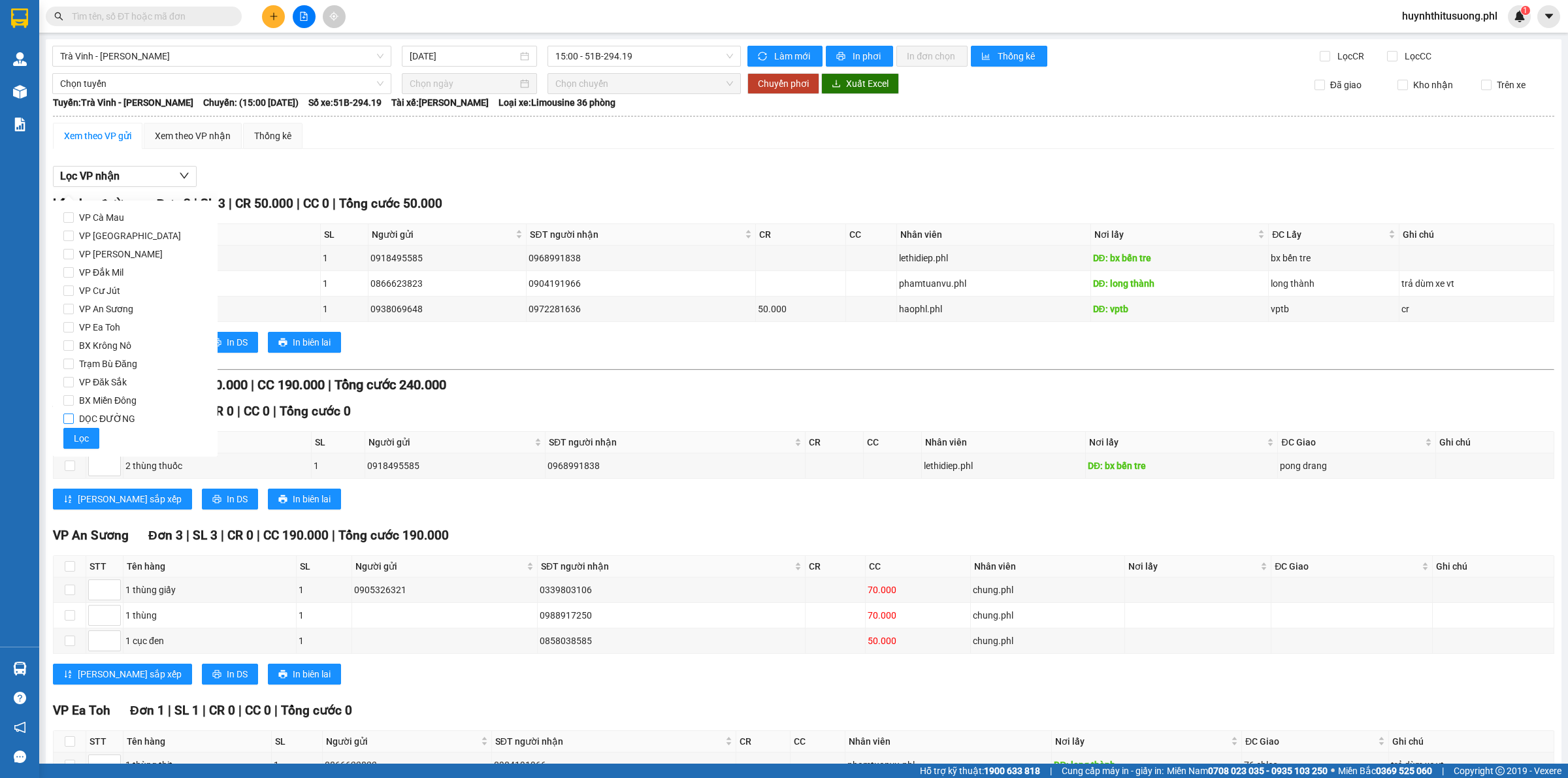
click at [106, 411] on span "DỌC ĐƯỜNG" at bounding box center [108, 418] width 67 height 18
click at [74, 414] on input "DỌC ĐƯỜNG" at bounding box center [68, 418] width 10 height 10
click at [64, 414] on input "DỌC ĐƯỜNG" at bounding box center [68, 418] width 10 height 10
checkbox input "false"
click at [179, 132] on div "Xem theo VP nhận" at bounding box center [192, 136] width 76 height 14
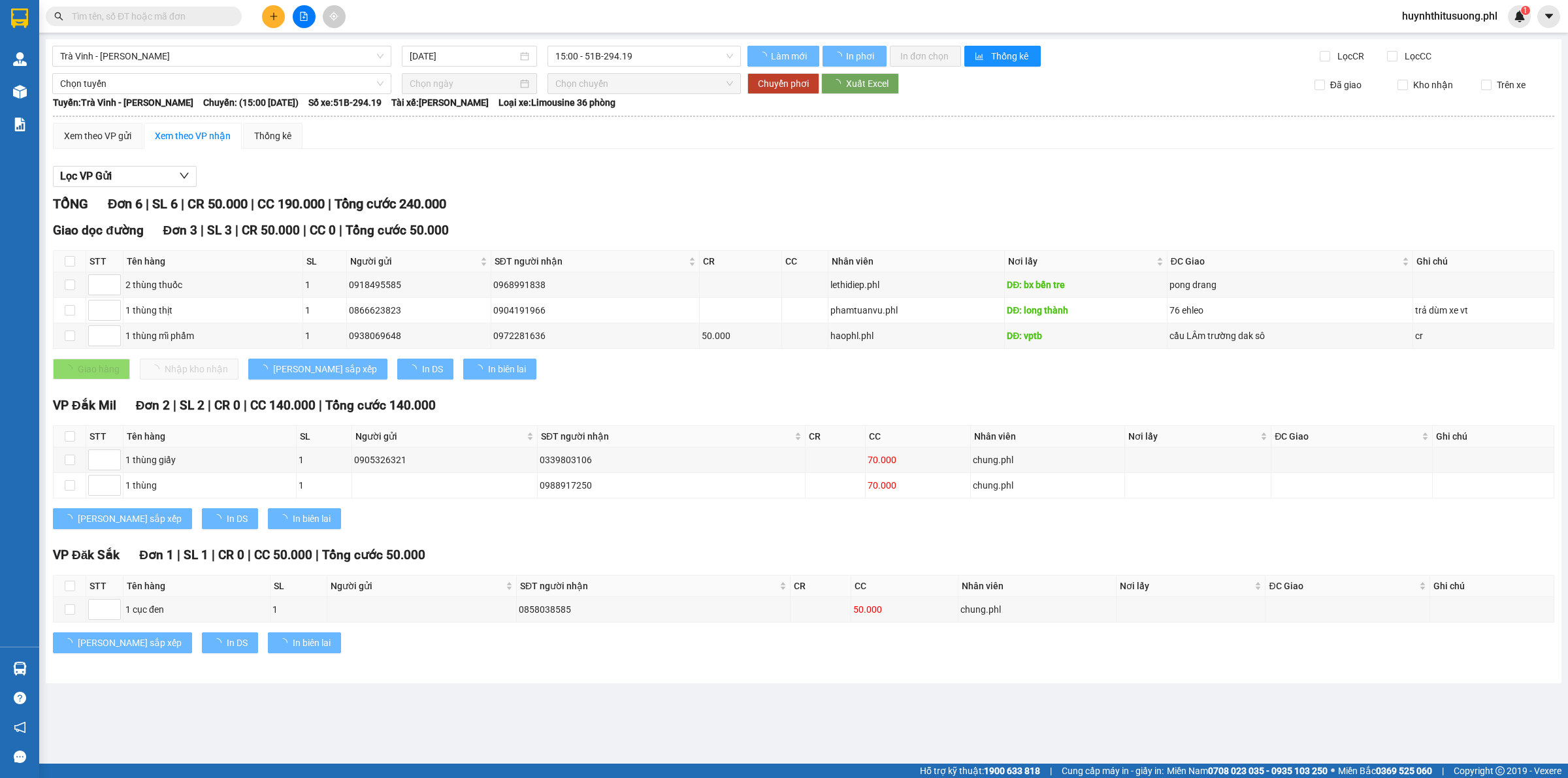
click at [179, 132] on div "Xem theo VP nhận" at bounding box center [192, 136] width 76 height 14
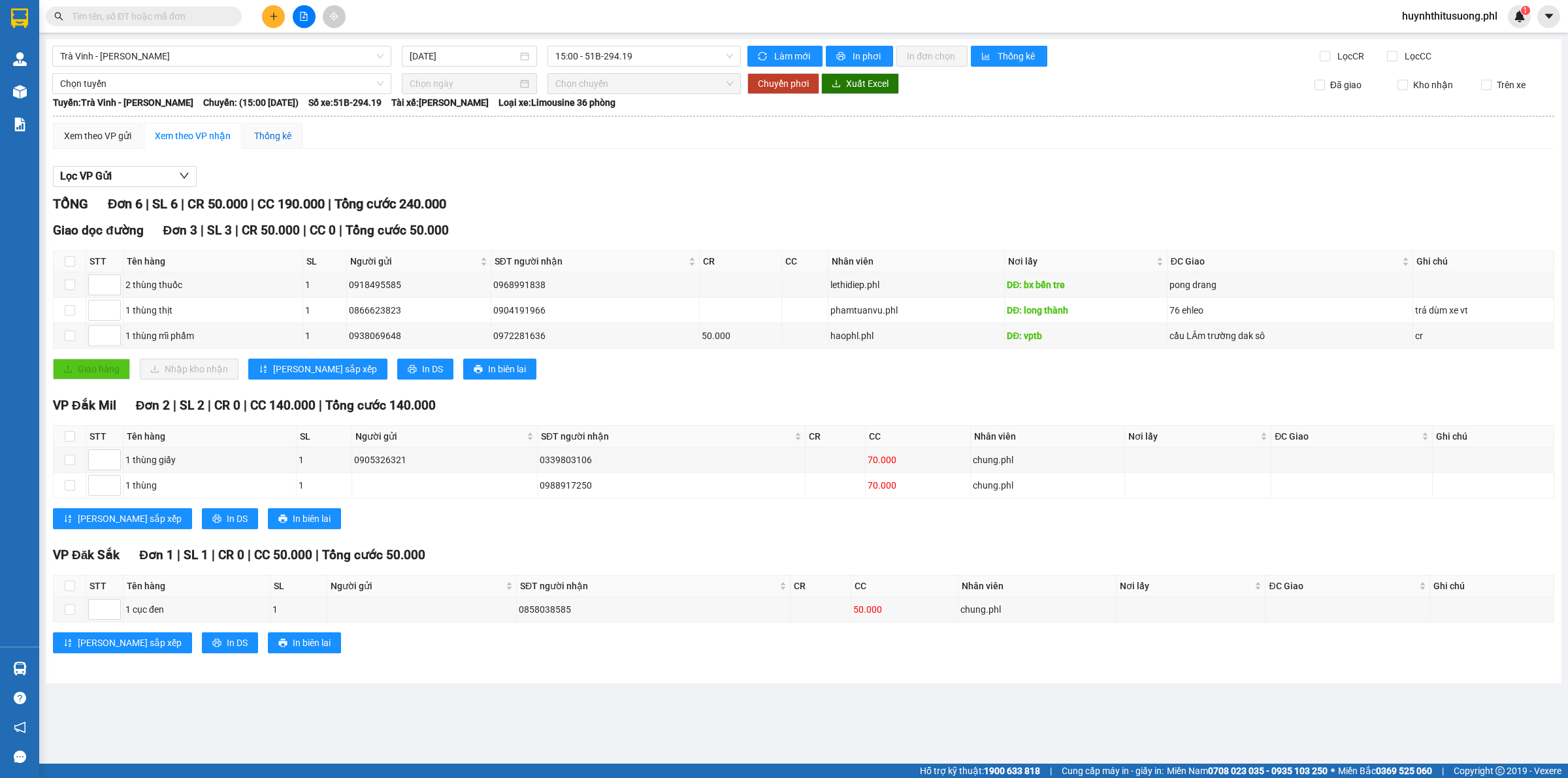
click at [266, 134] on div "Thống kê" at bounding box center [273, 136] width 37 height 14
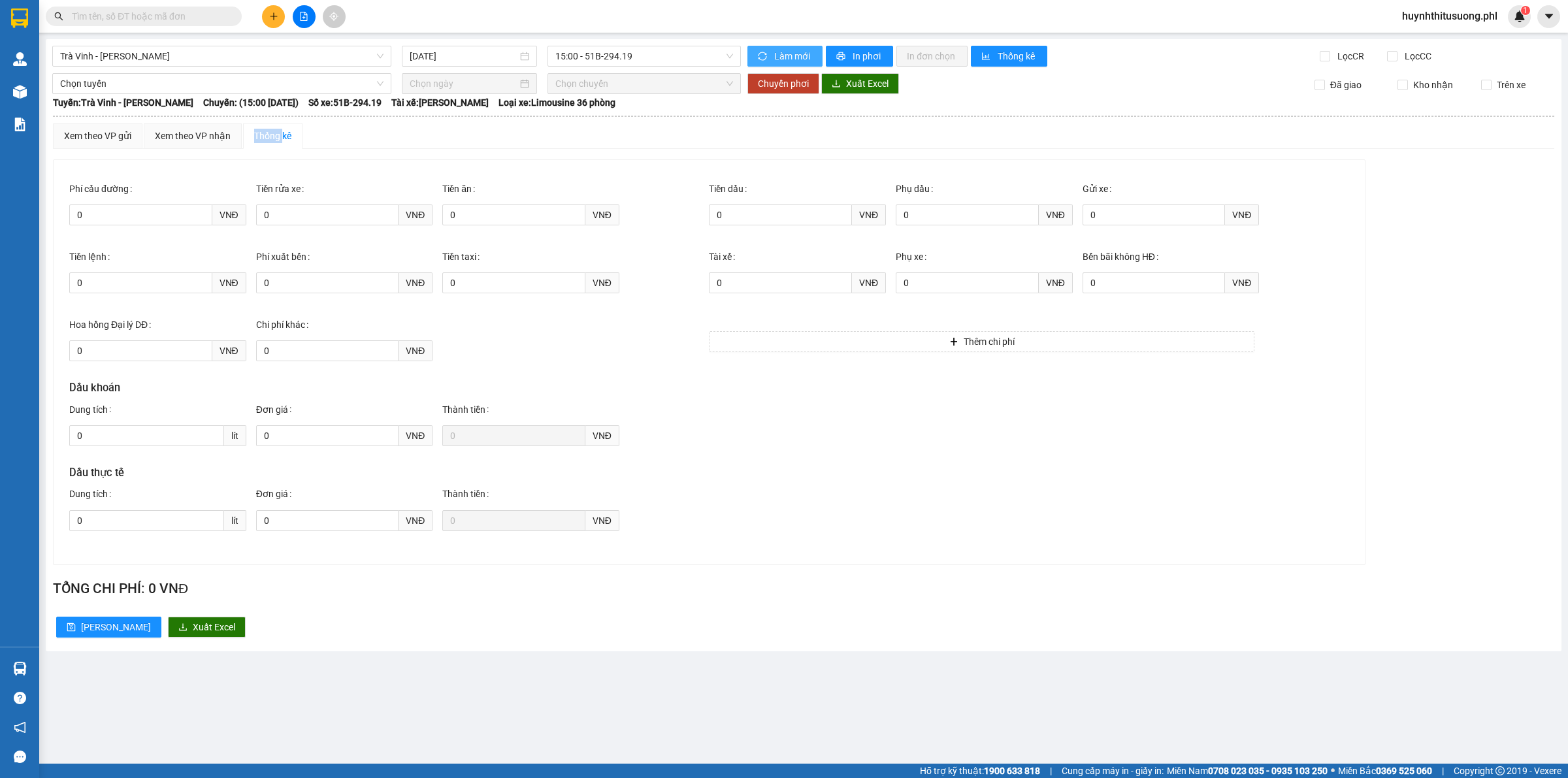
click at [765, 54] on icon "sync" at bounding box center [762, 56] width 9 height 9
click at [204, 144] on div "Xem theo VP nhận" at bounding box center [192, 136] width 98 height 26
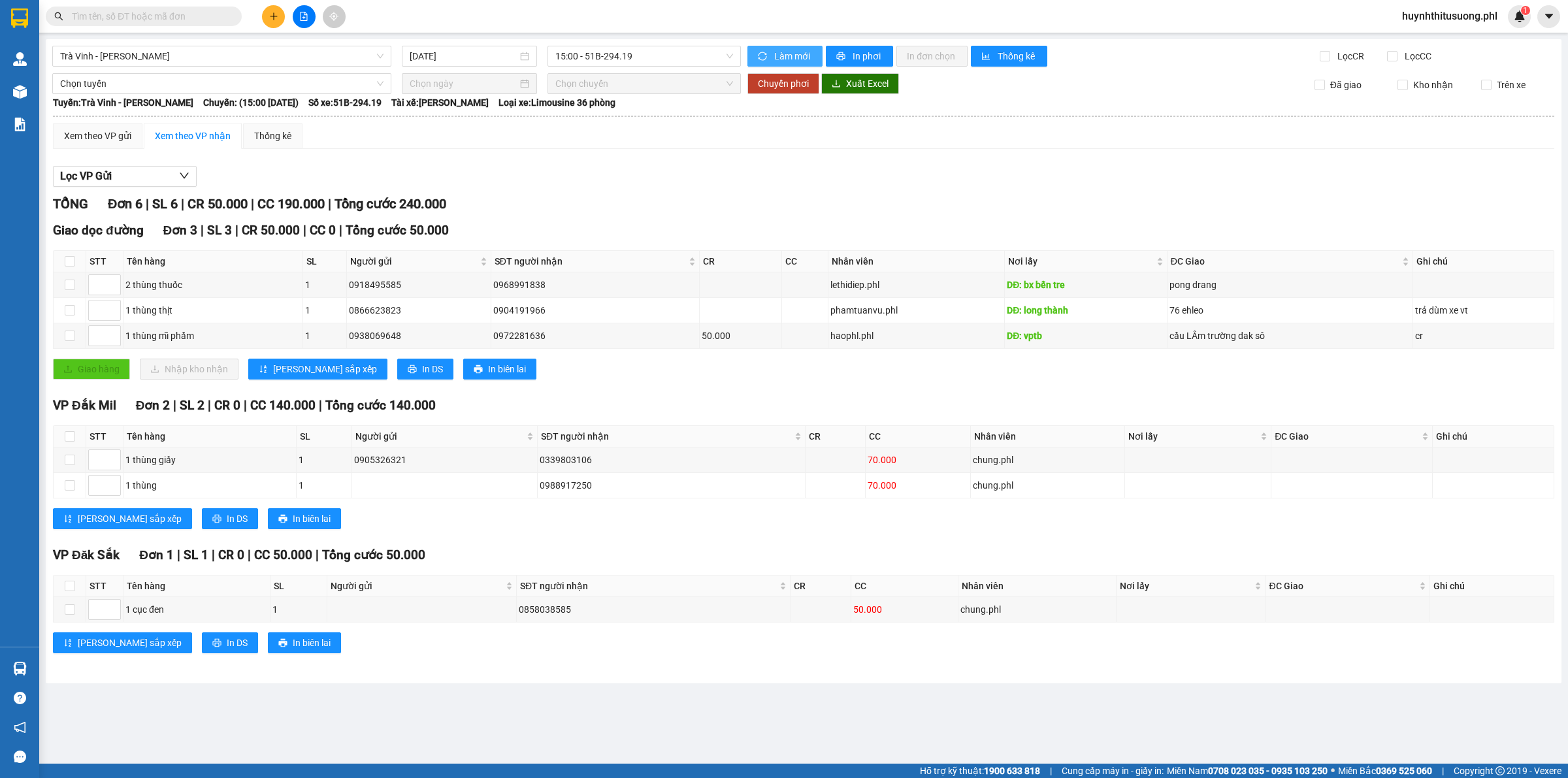
click at [888, 40] on div "Trà Vinh - Gia Lai [DATE] 15:00 - 51B-294.19 Làm mới In phơi In đơn chọn Thống …" at bounding box center [803, 361] width 1516 height 644
click at [870, 57] on span "In phơi" at bounding box center [868, 56] width 30 height 14
